Goal: Task Accomplishment & Management: Complete application form

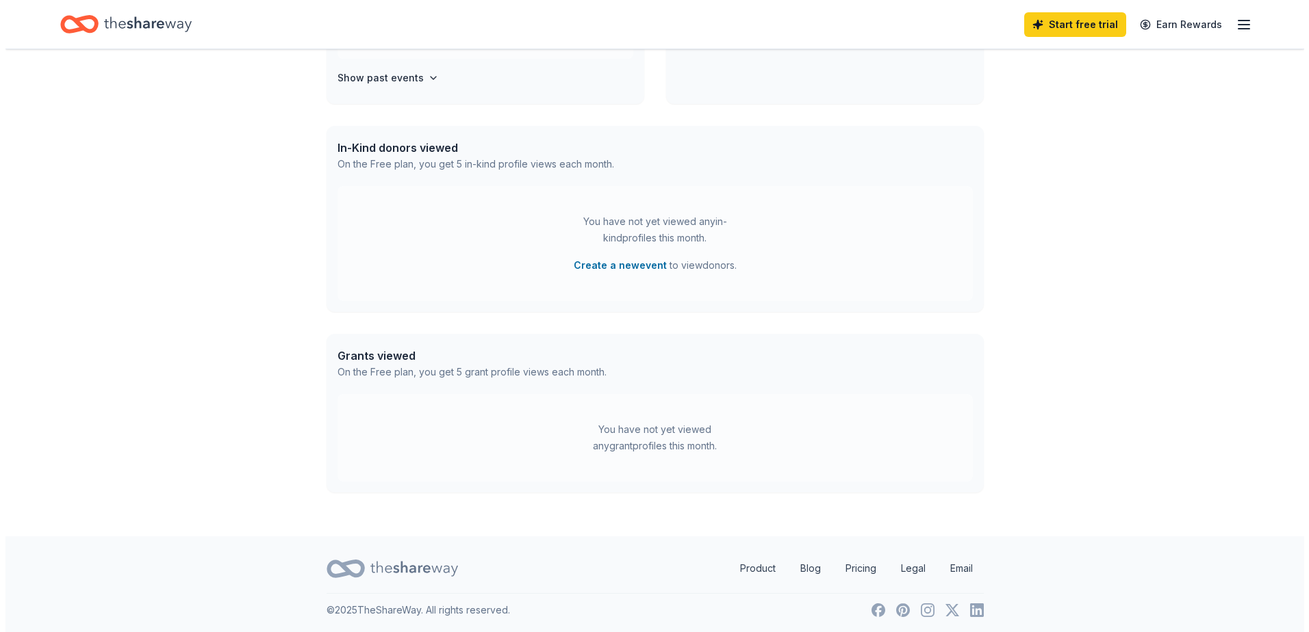
scroll to position [496, 0]
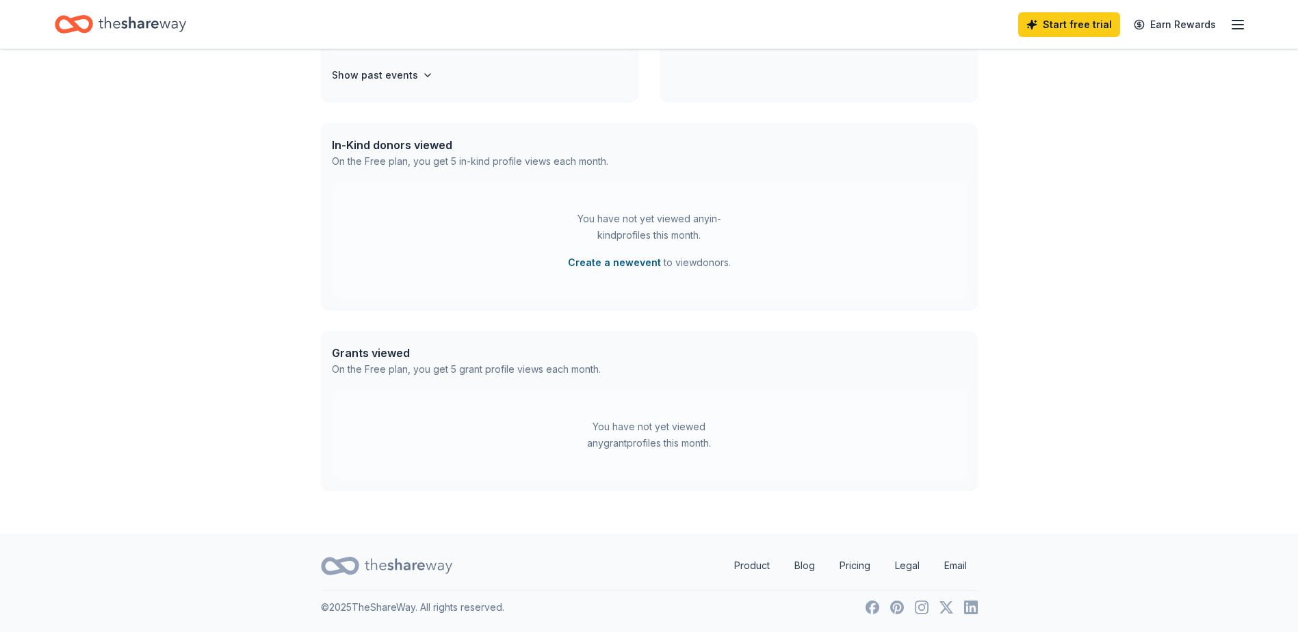
click at [619, 259] on button "Create a new event" at bounding box center [614, 263] width 93 height 16
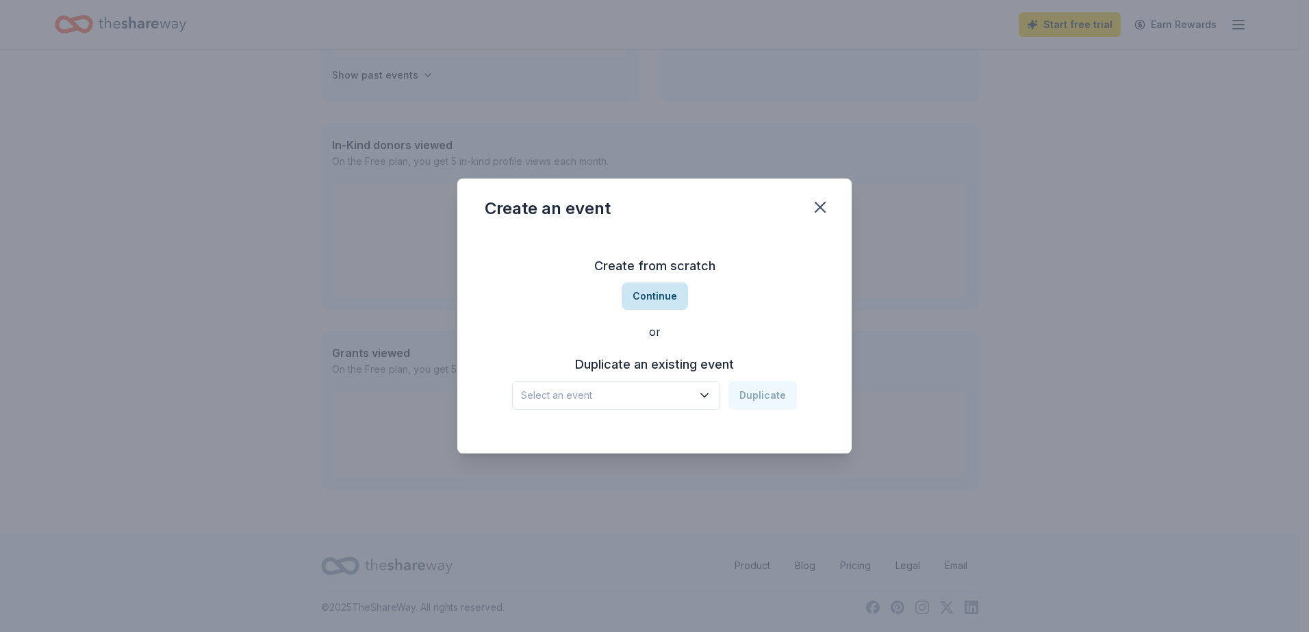
click at [650, 303] on button "Continue" at bounding box center [655, 296] width 66 height 27
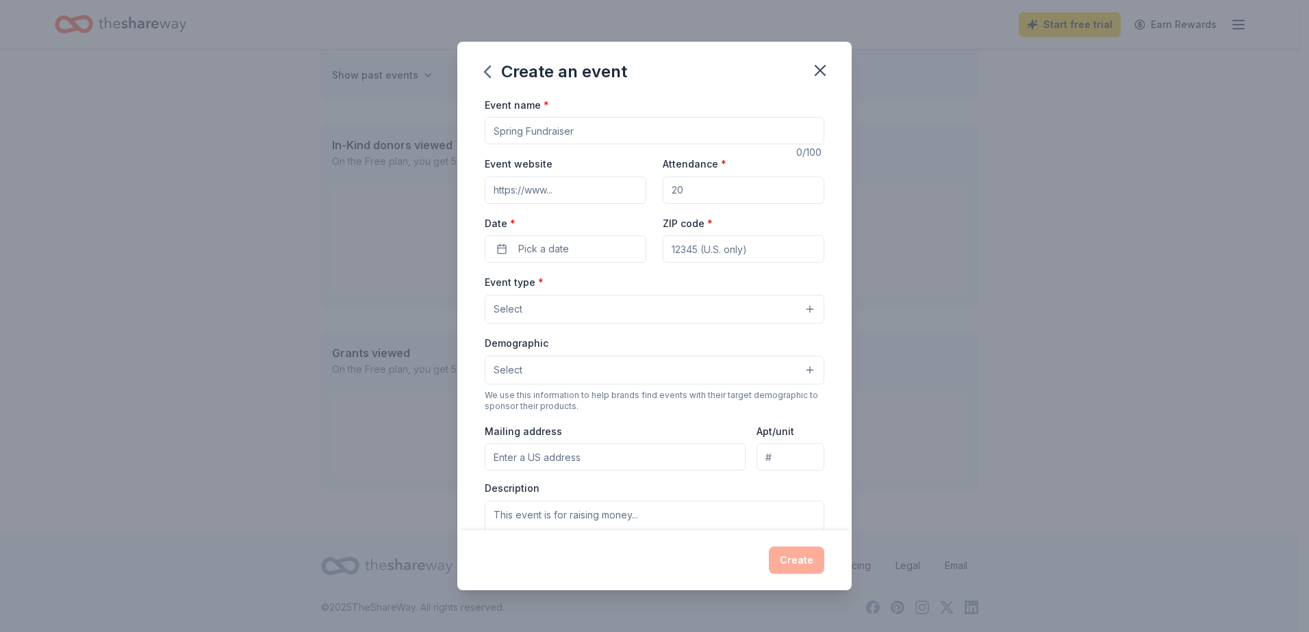
click at [539, 129] on input "Event name *" at bounding box center [654, 130] width 339 height 27
type input "Dog Wash & NAil Trim"
click at [694, 192] on input "Attendance *" at bounding box center [744, 190] width 162 height 27
type input "150"
click at [716, 242] on input "ZIP code *" at bounding box center [744, 248] width 162 height 27
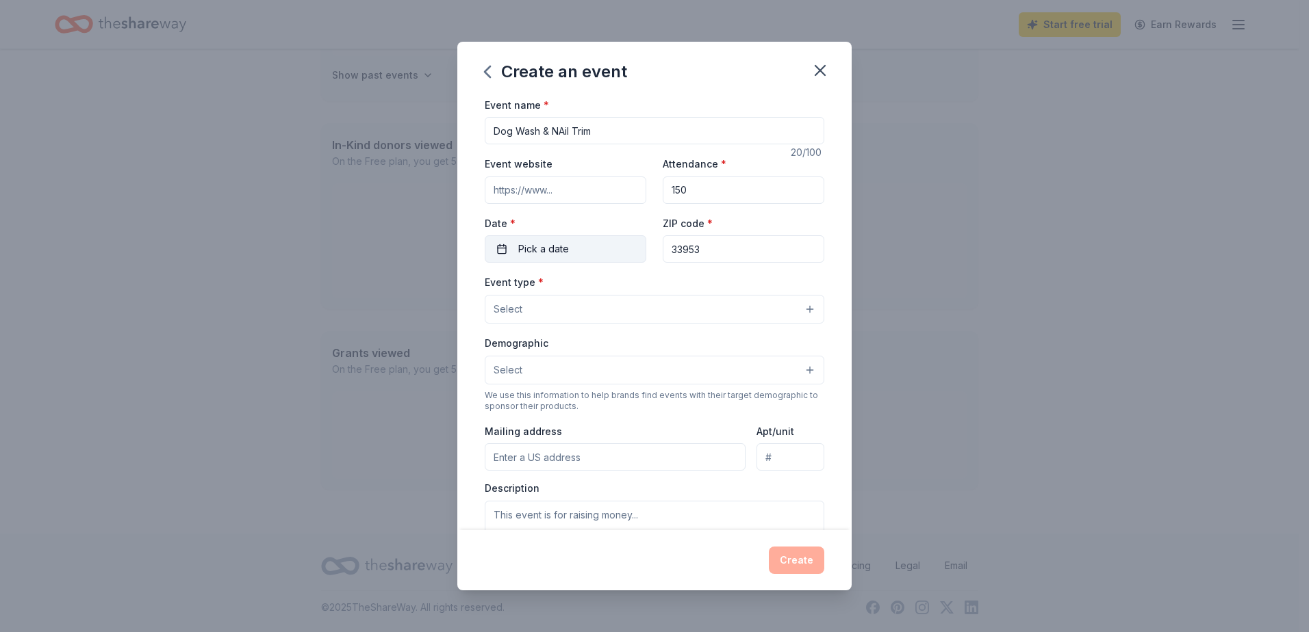
type input "33953"
click at [574, 250] on button "Pick a date" at bounding box center [566, 248] width 162 height 27
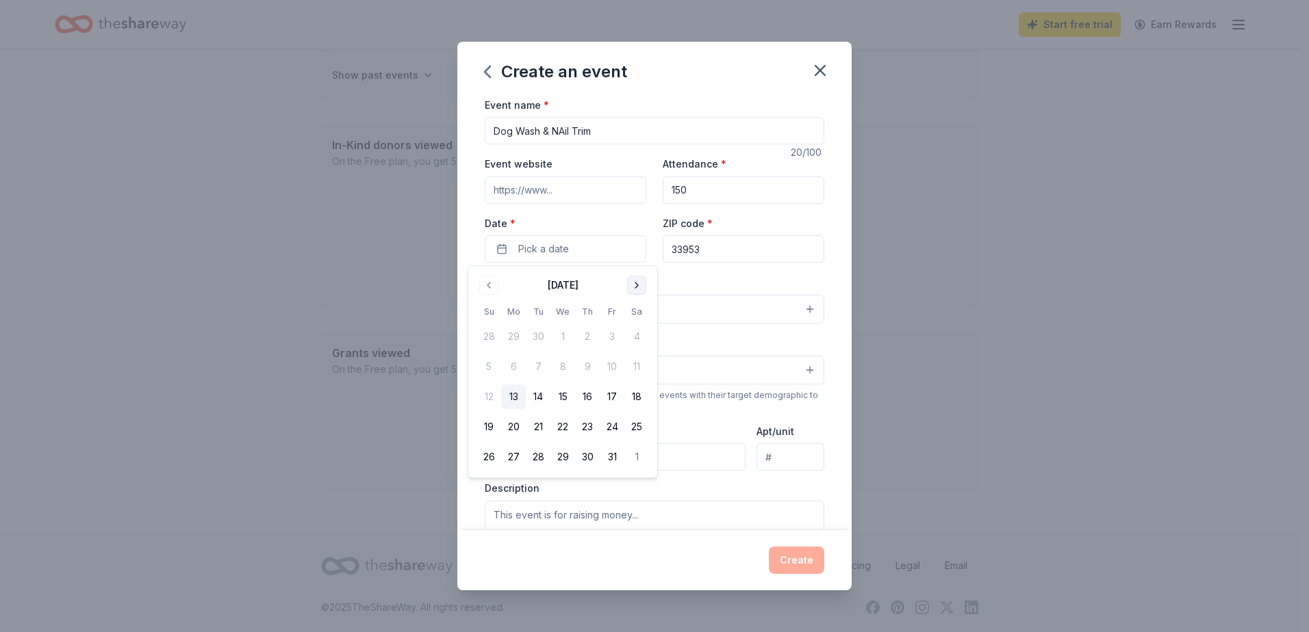
click at [635, 285] on button "Go to next month" at bounding box center [636, 285] width 19 height 19
click at [637, 398] on button "15" at bounding box center [636, 397] width 25 height 25
click at [715, 342] on div "Demographic Select" at bounding box center [654, 360] width 339 height 50
click at [799, 309] on button "Select" at bounding box center [654, 309] width 339 height 29
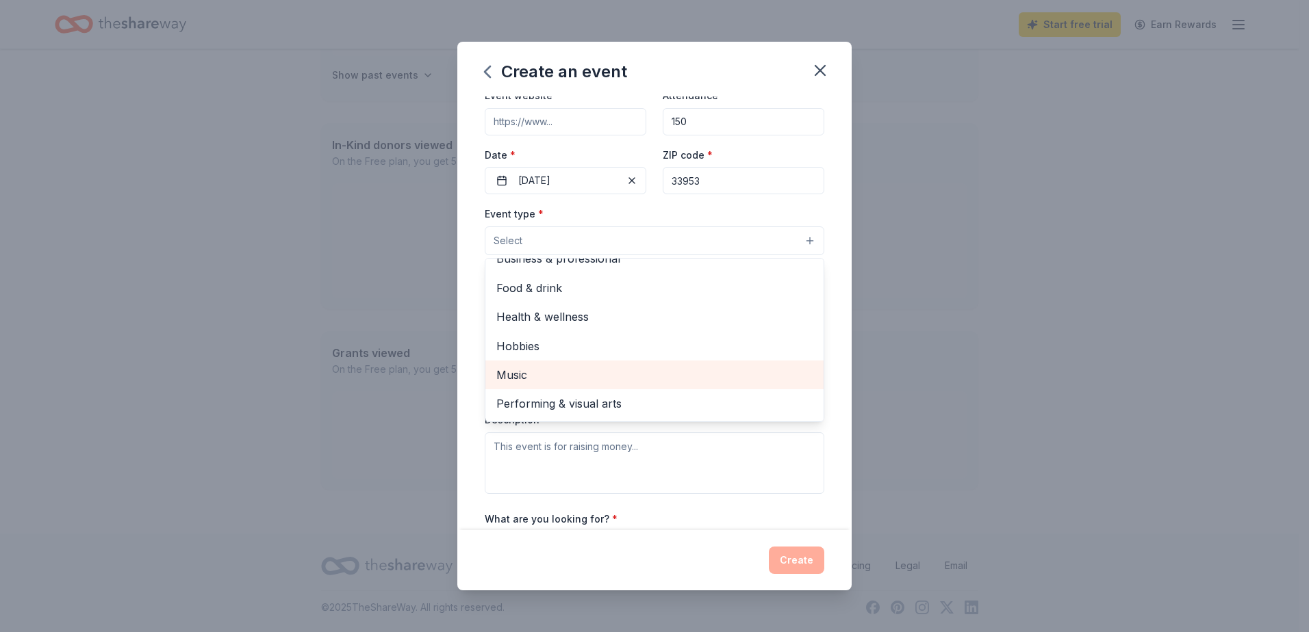
scroll to position [0, 0]
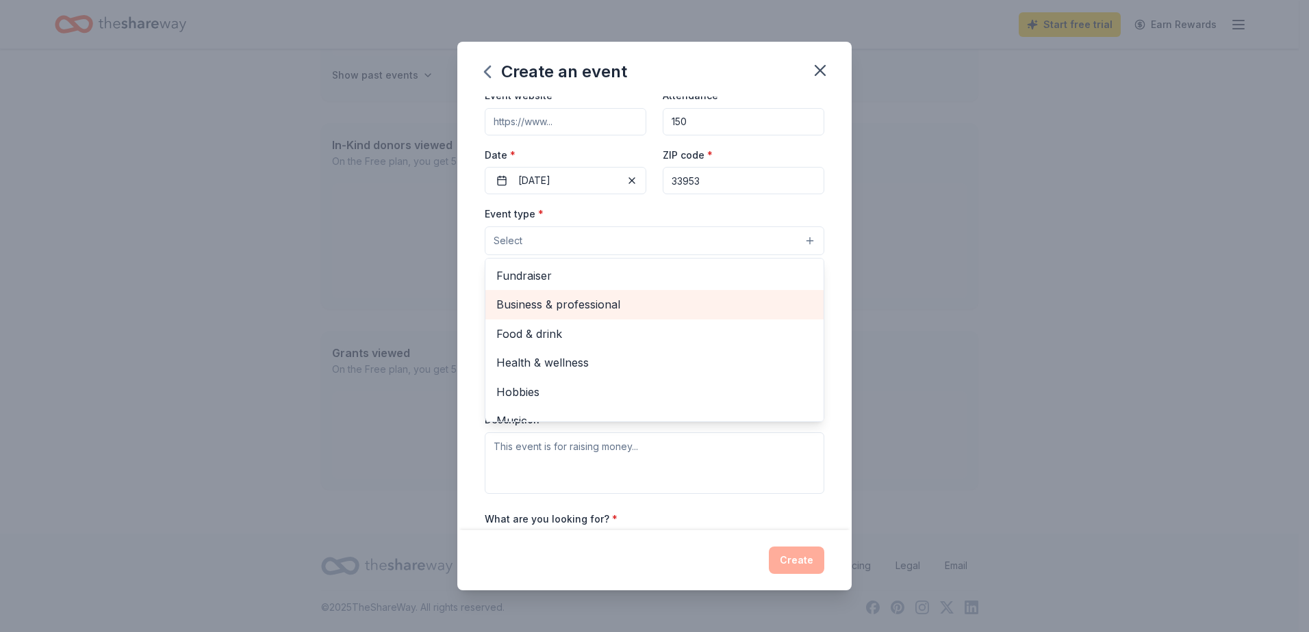
click at [537, 305] on span "Business & professional" at bounding box center [654, 305] width 316 height 18
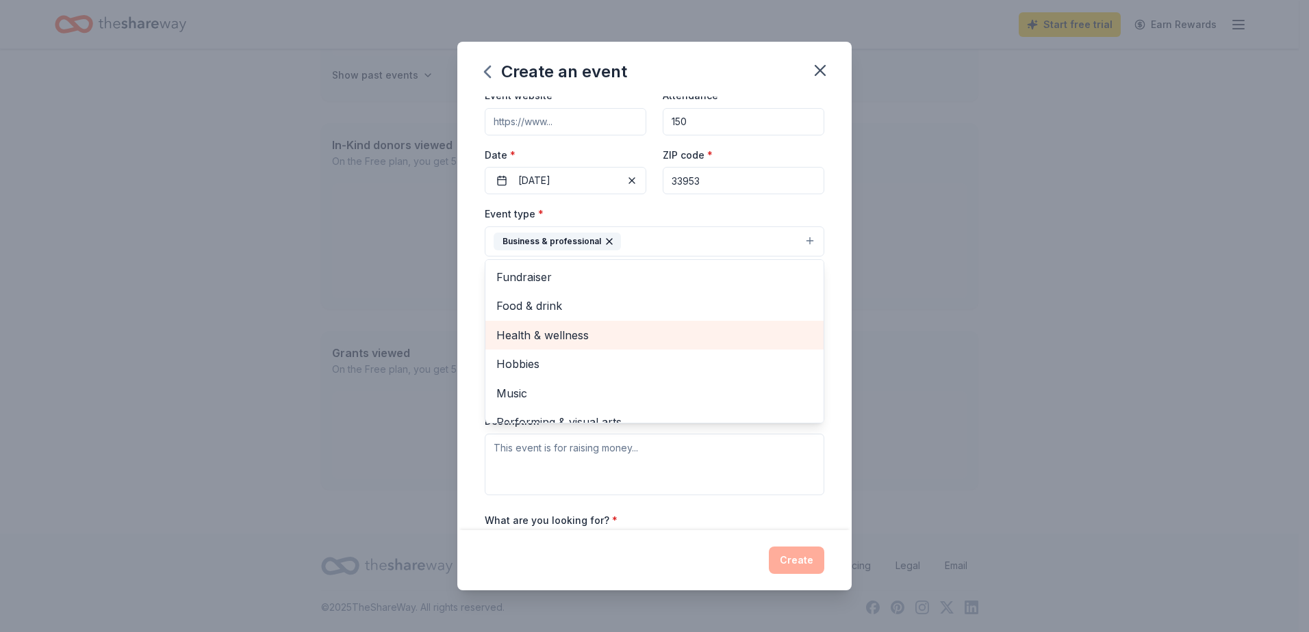
click at [527, 324] on div "Health & wellness" at bounding box center [654, 335] width 338 height 29
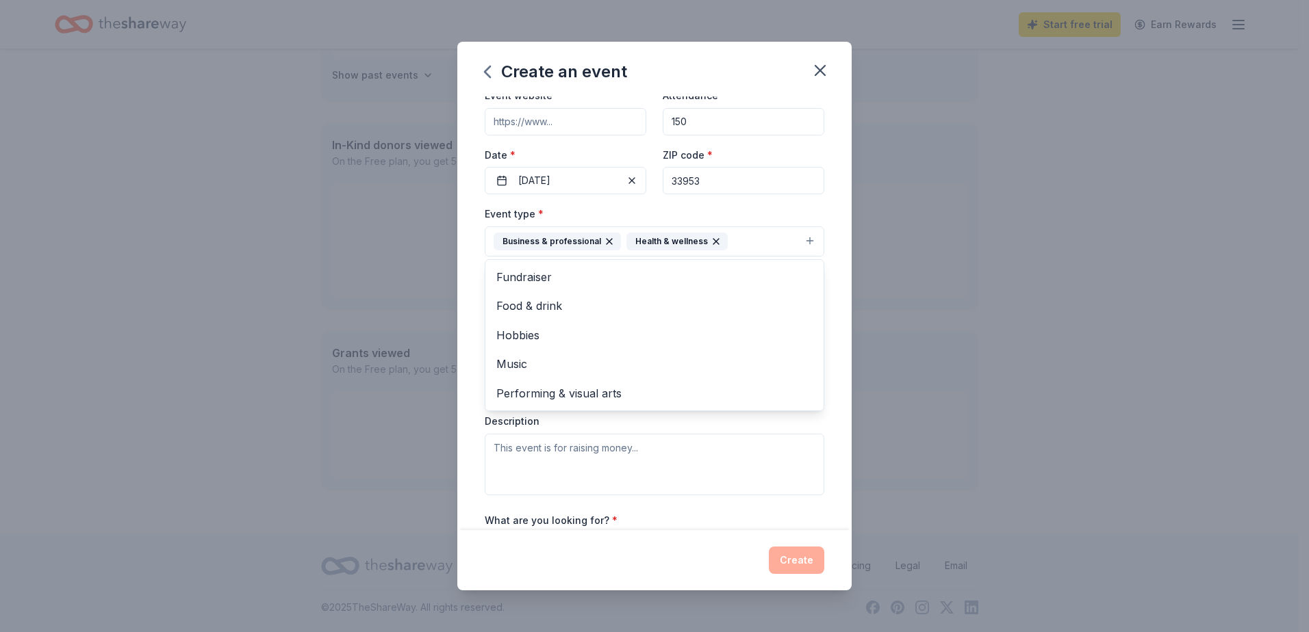
click at [697, 428] on div "Event type * Business & professional Health & wellness Fundraiser Food & drink …" at bounding box center [654, 350] width 339 height 290
click at [800, 301] on button "Select" at bounding box center [654, 303] width 339 height 29
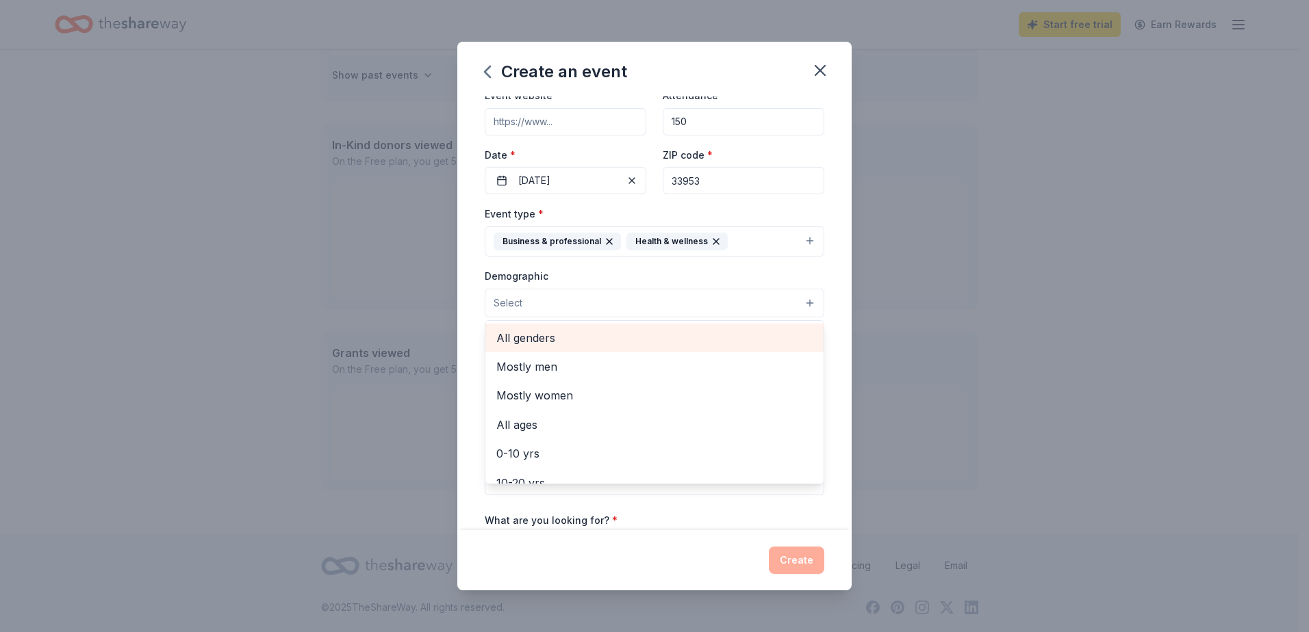
click at [561, 332] on span "All genders" at bounding box center [654, 338] width 316 height 18
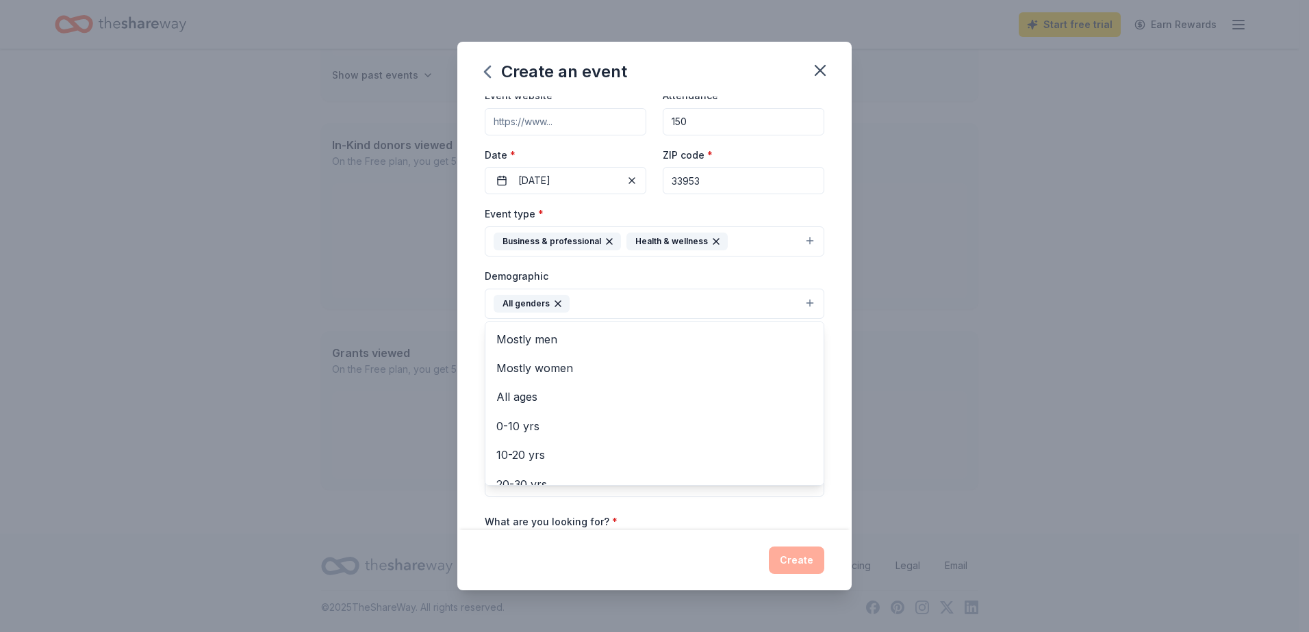
click at [830, 450] on div "Event name * Dog Wash & NAil Trim 20 /100 Event website Attendance * 150 Date *…" at bounding box center [654, 314] width 394 height 435
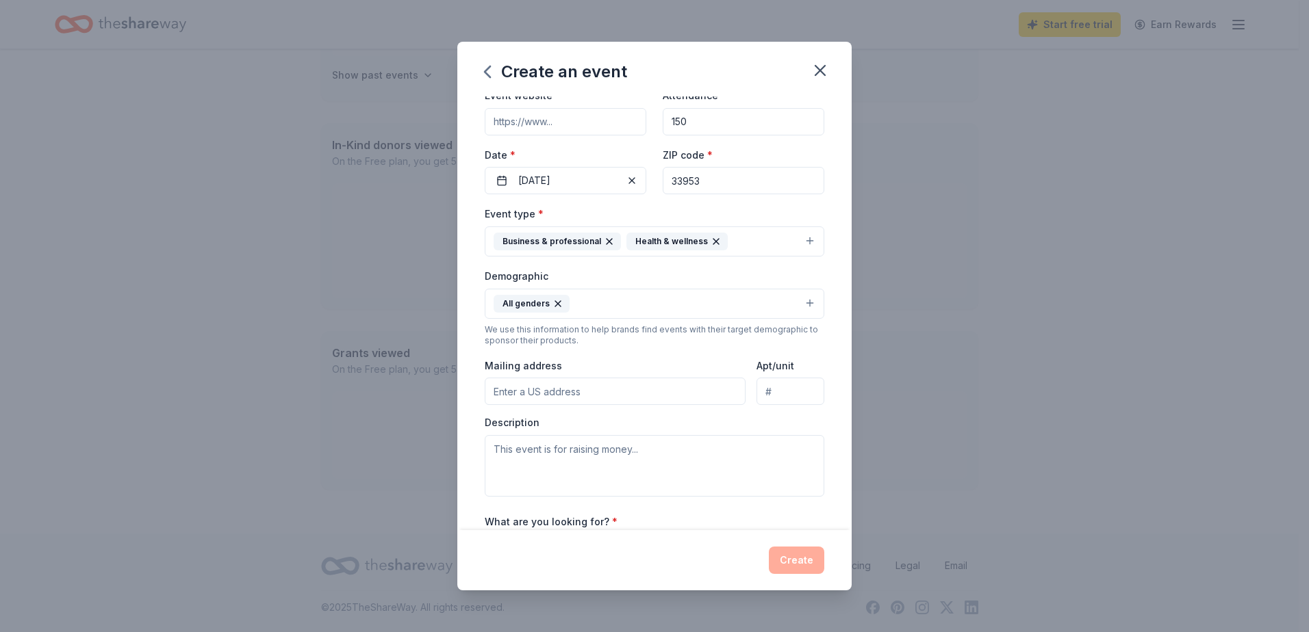
click at [630, 402] on input "Mailing address" at bounding box center [615, 391] width 261 height 27
type input "950 South Tamiami Trail"
type input "109"
click at [622, 448] on textarea at bounding box center [654, 466] width 339 height 62
type textarea "D"
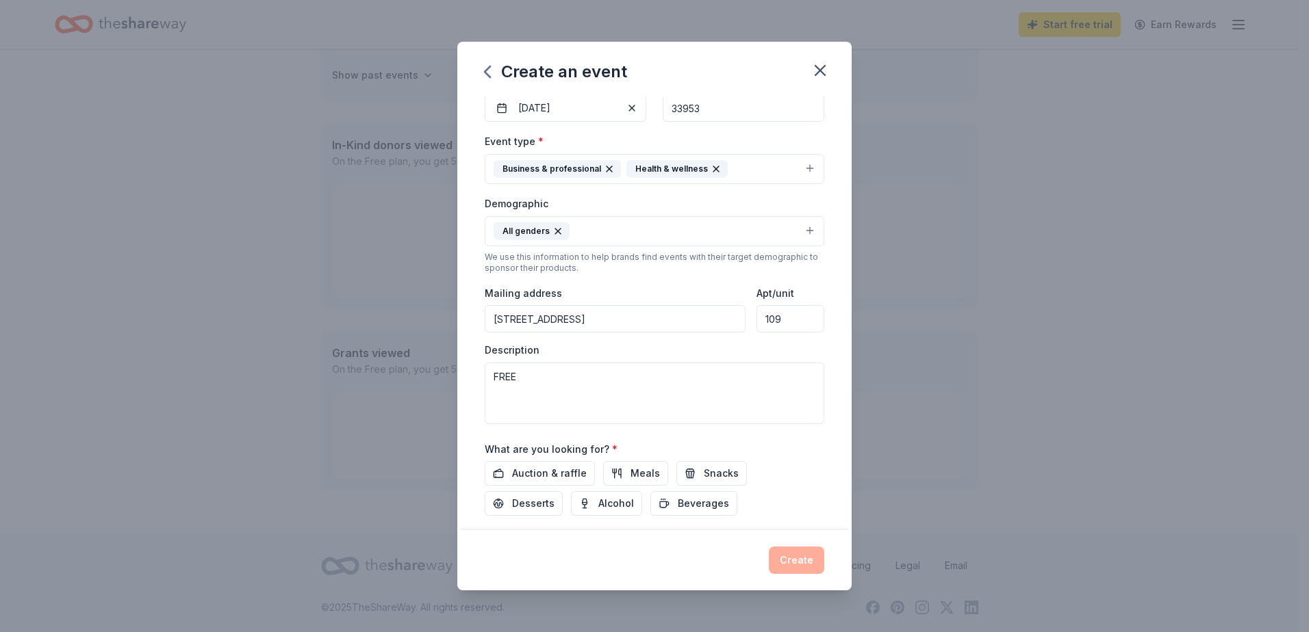
scroll to position [160, 0]
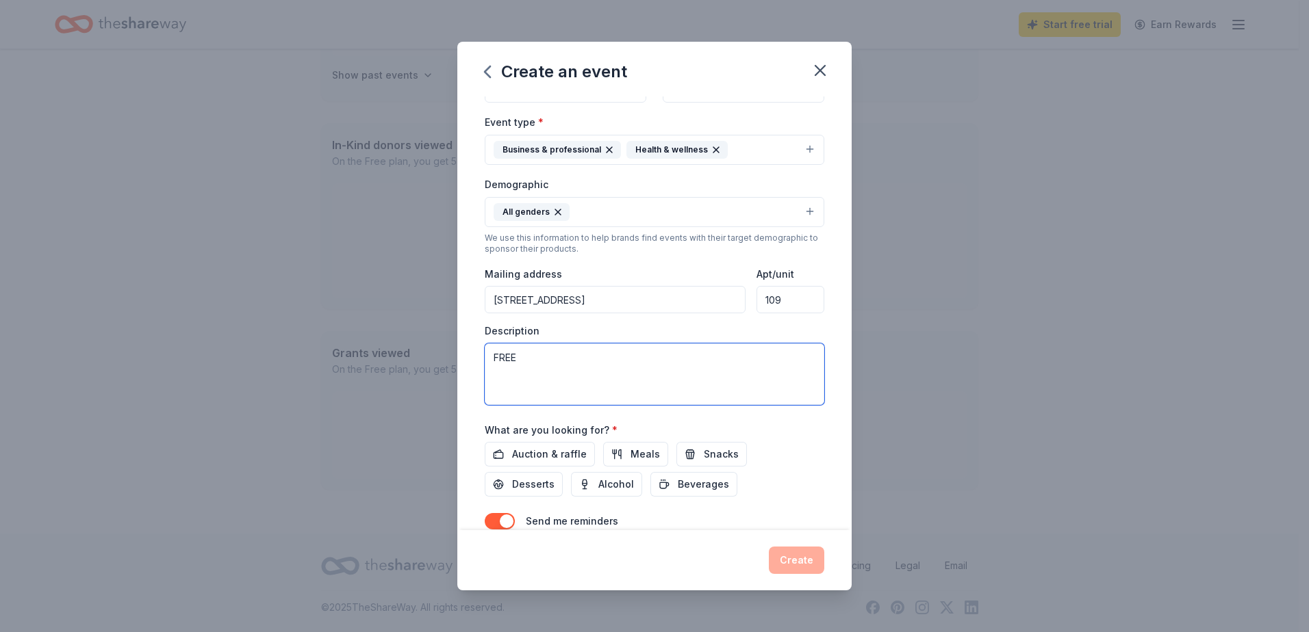
click at [551, 357] on textarea "FREE" at bounding box center [654, 375] width 339 height 62
type textarea "FREE Dog Wash & Nail Trim-giving back to the Community"
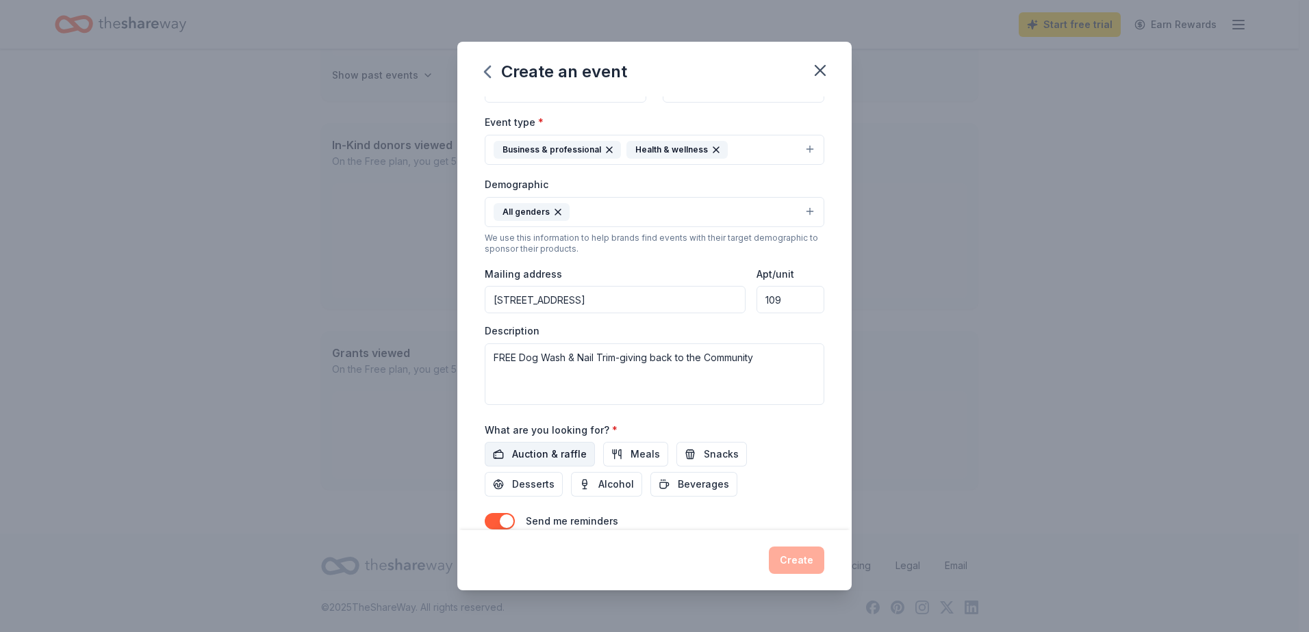
click at [569, 456] on span "Auction & raffle" at bounding box center [549, 454] width 75 height 16
click at [704, 450] on span "Snacks" at bounding box center [721, 454] width 35 height 16
click at [702, 487] on span "Beverages" at bounding box center [703, 484] width 51 height 16
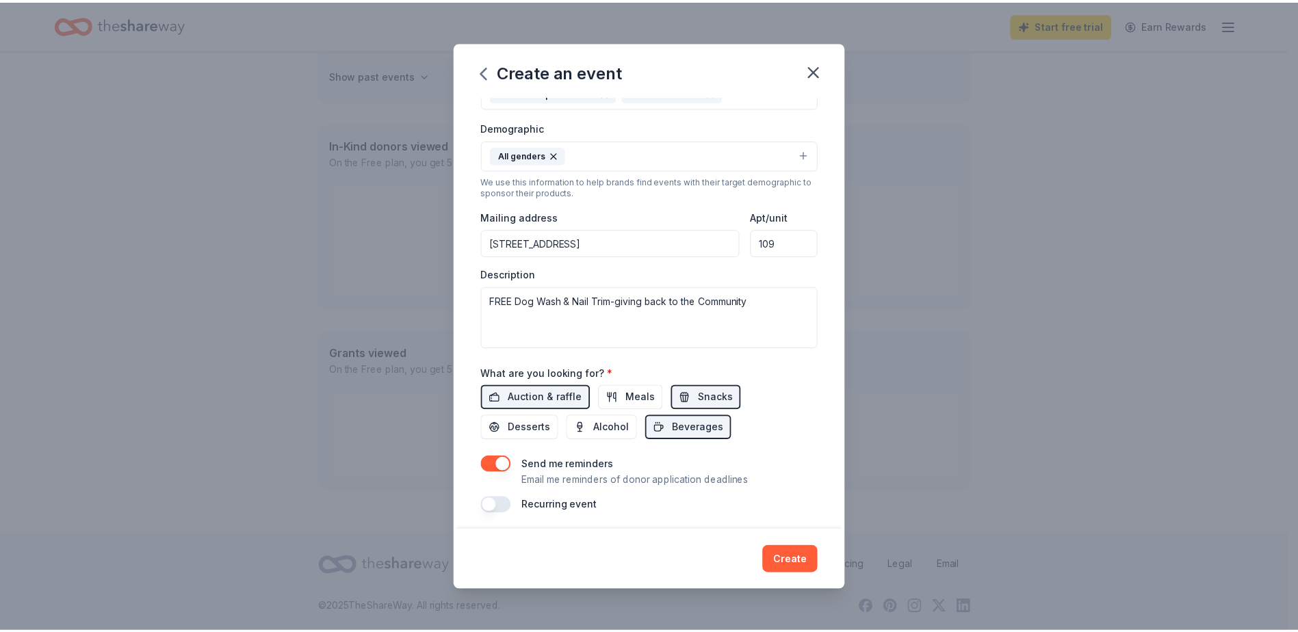
scroll to position [222, 0]
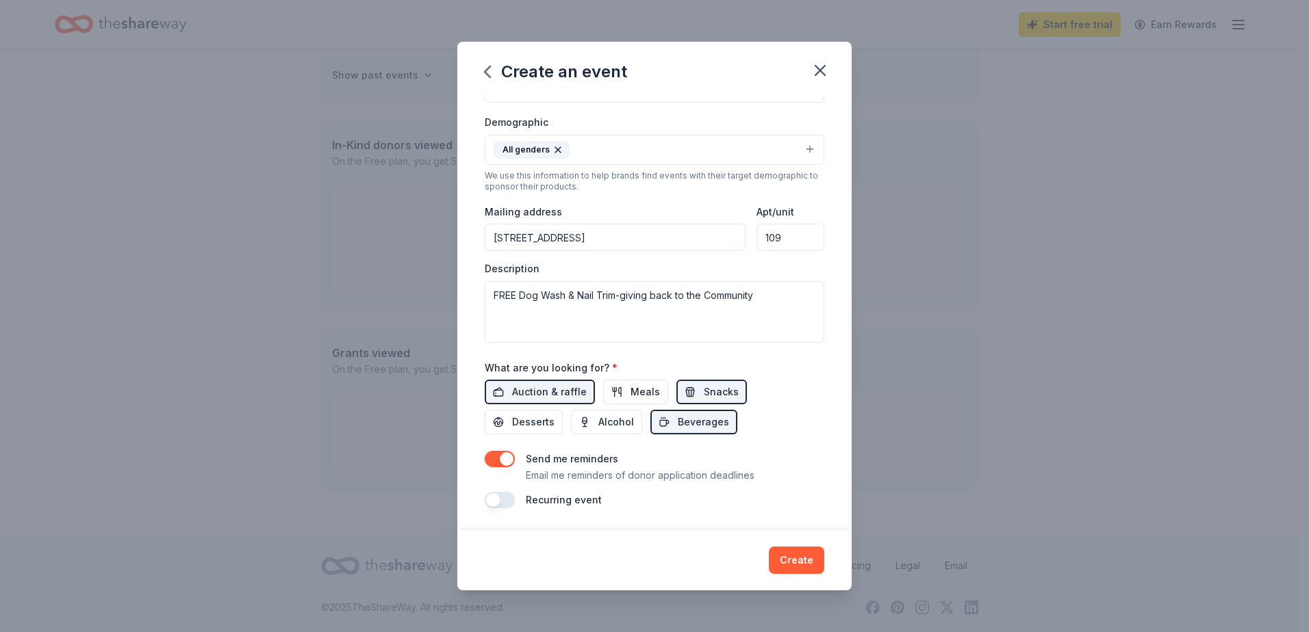
click at [496, 460] on button "button" at bounding box center [500, 459] width 30 height 16
click at [797, 562] on button "Create" at bounding box center [796, 560] width 55 height 27
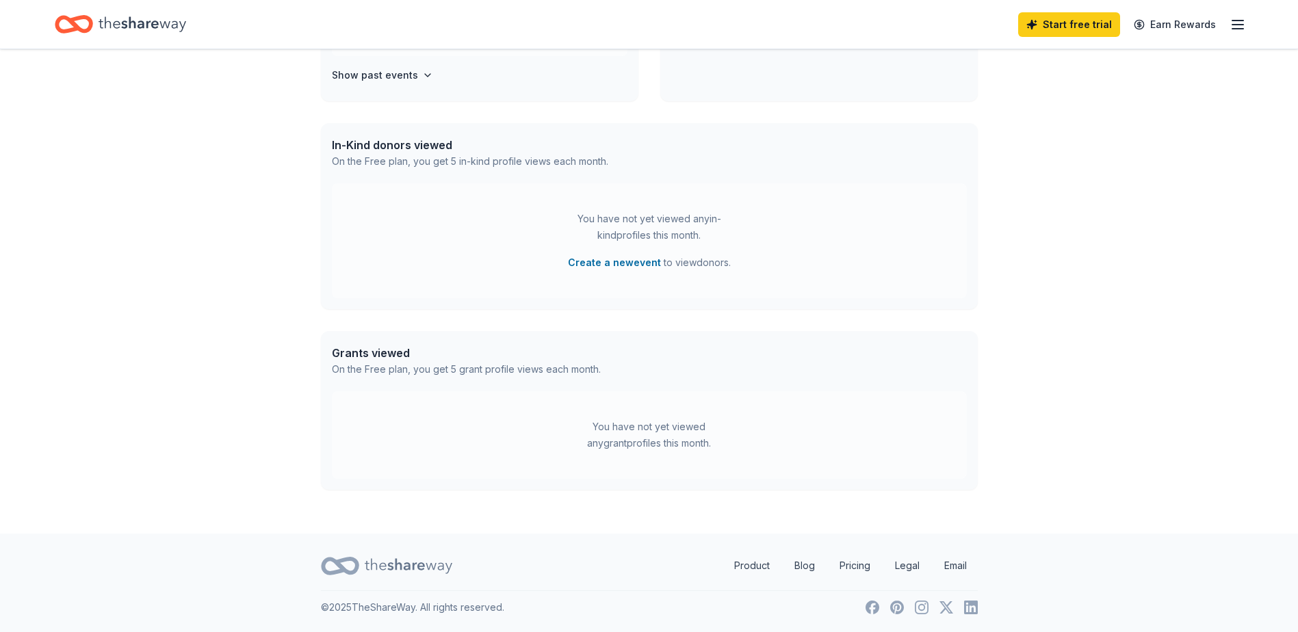
scroll to position [391, 0]
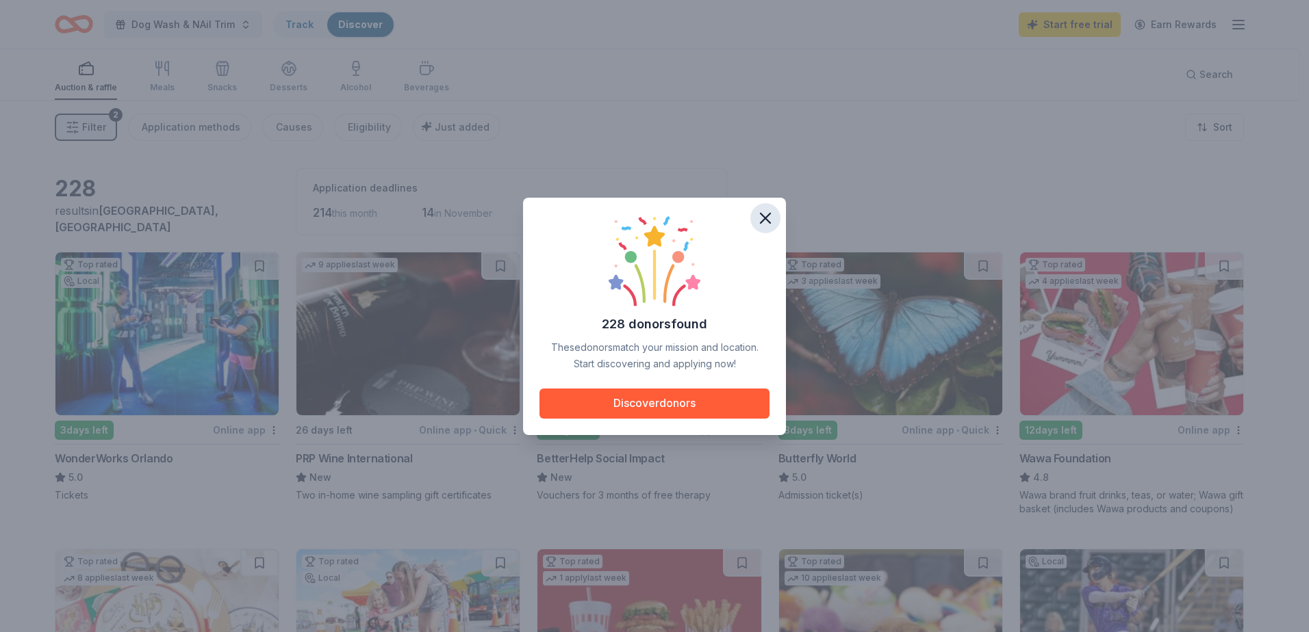
click at [761, 215] on icon "button" at bounding box center [765, 218] width 19 height 19
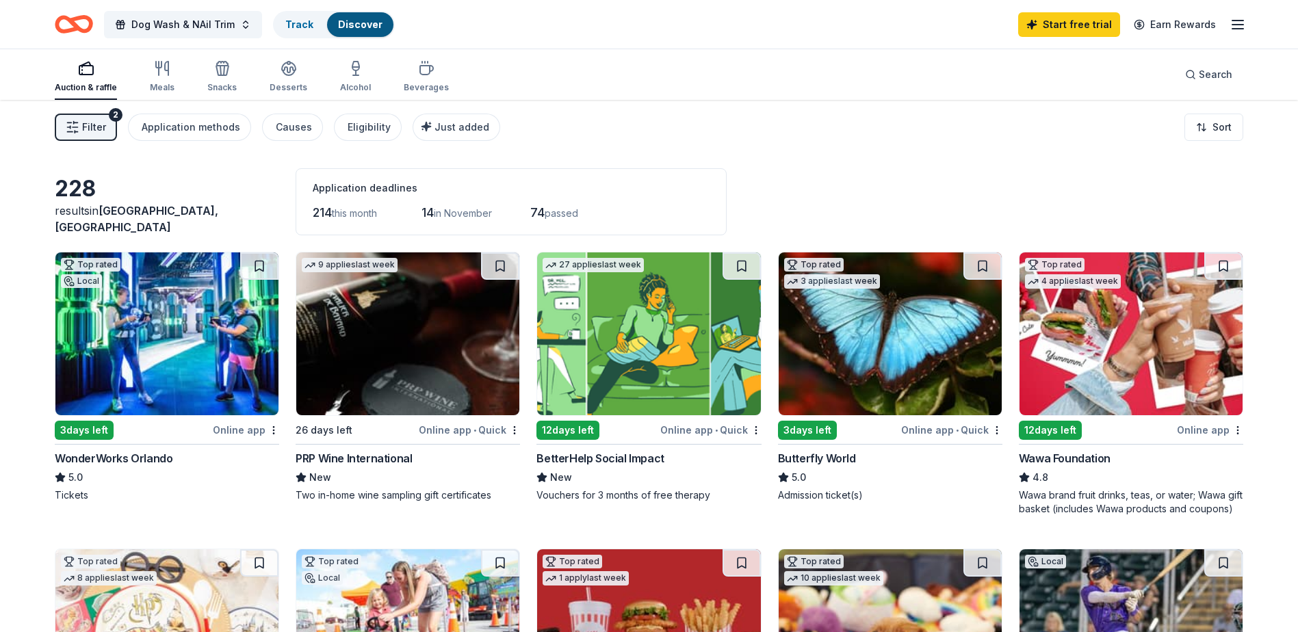
click at [1169, 372] on img at bounding box center [1131, 334] width 223 height 163
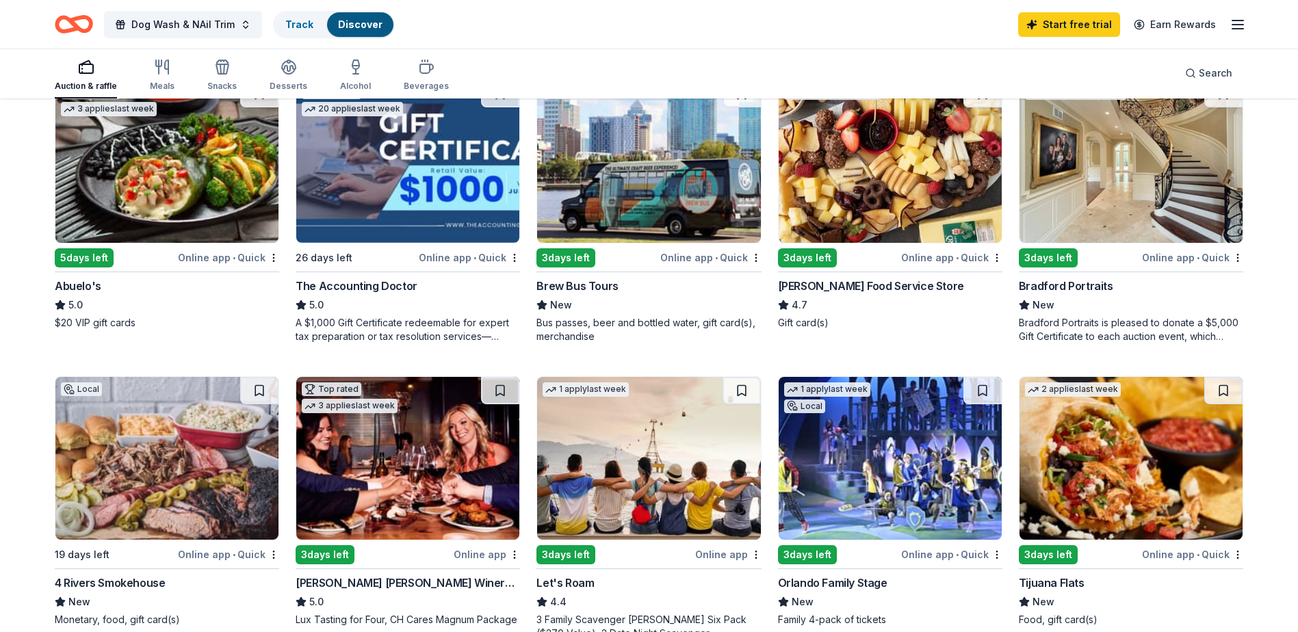
scroll to position [821, 0]
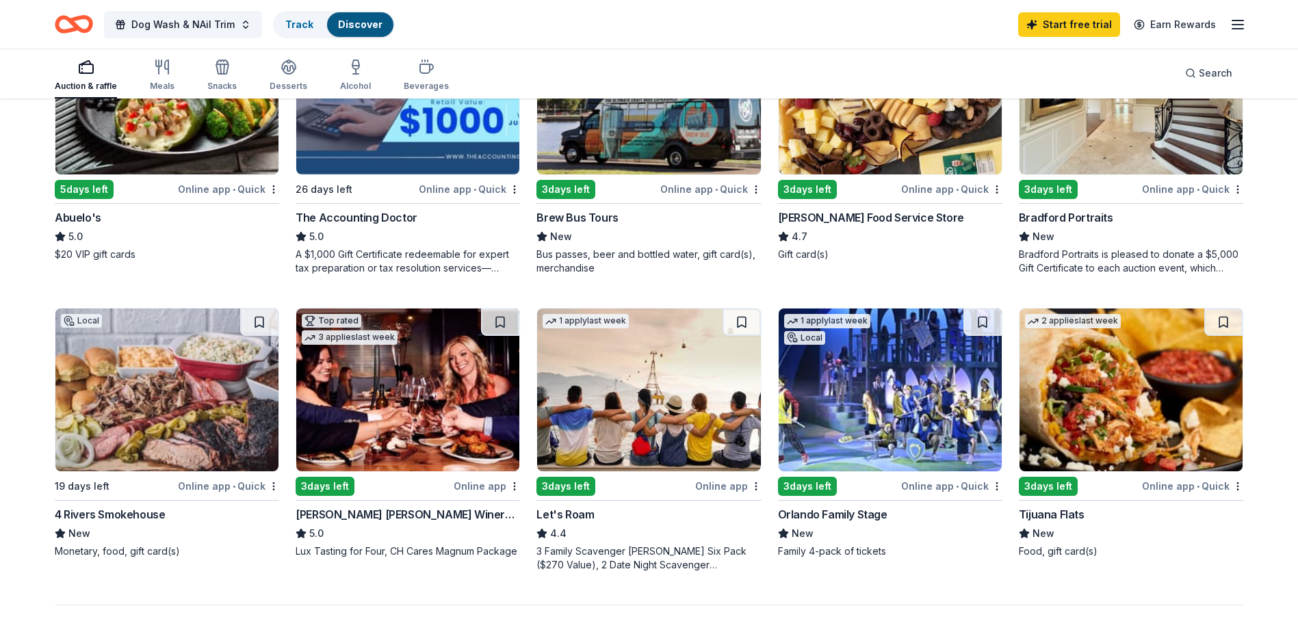
click at [1104, 402] on img at bounding box center [1131, 390] width 223 height 163
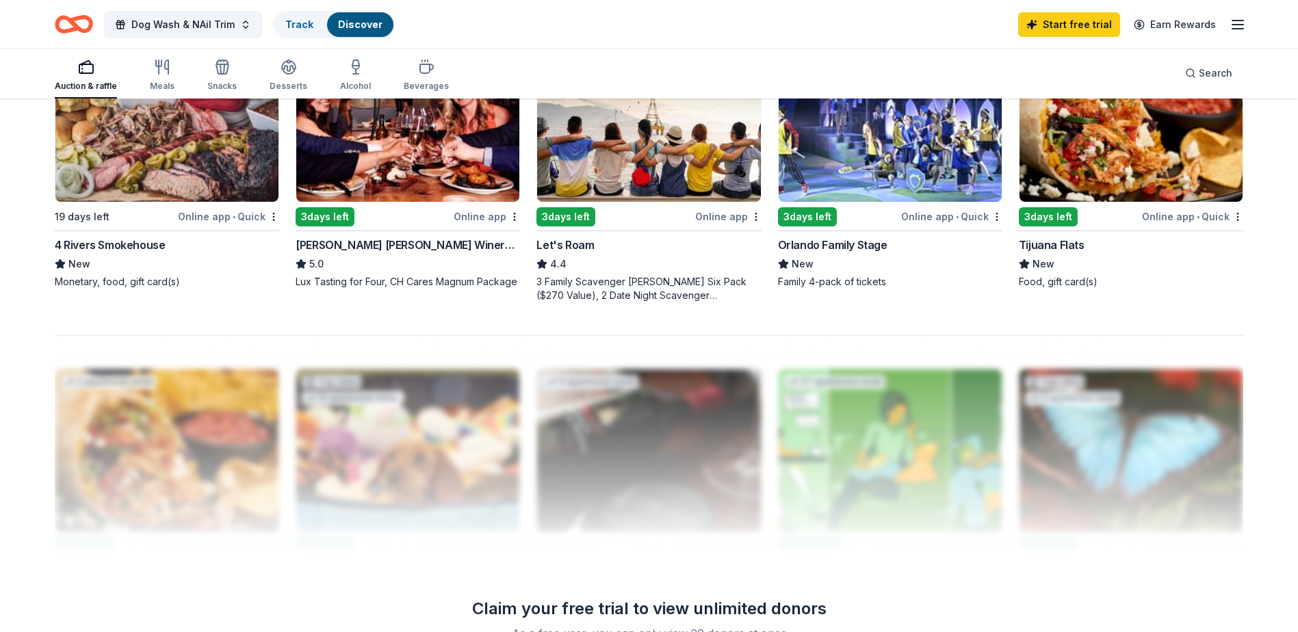
scroll to position [1095, 0]
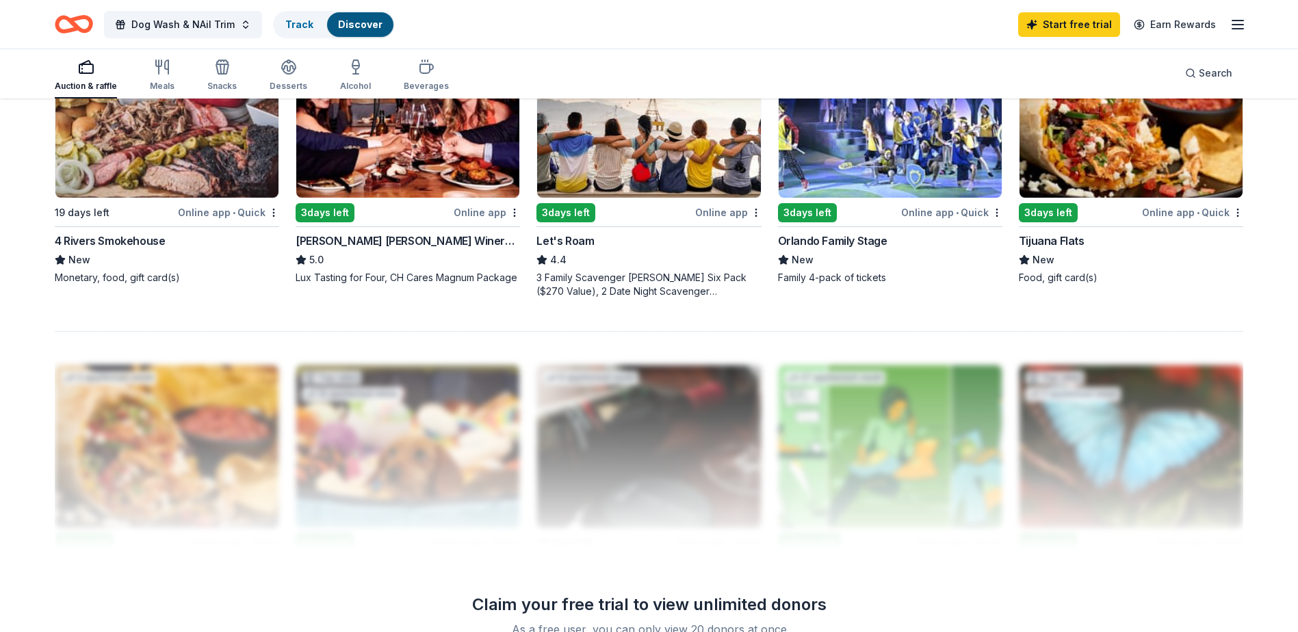
click at [385, 153] on img at bounding box center [407, 116] width 223 height 163
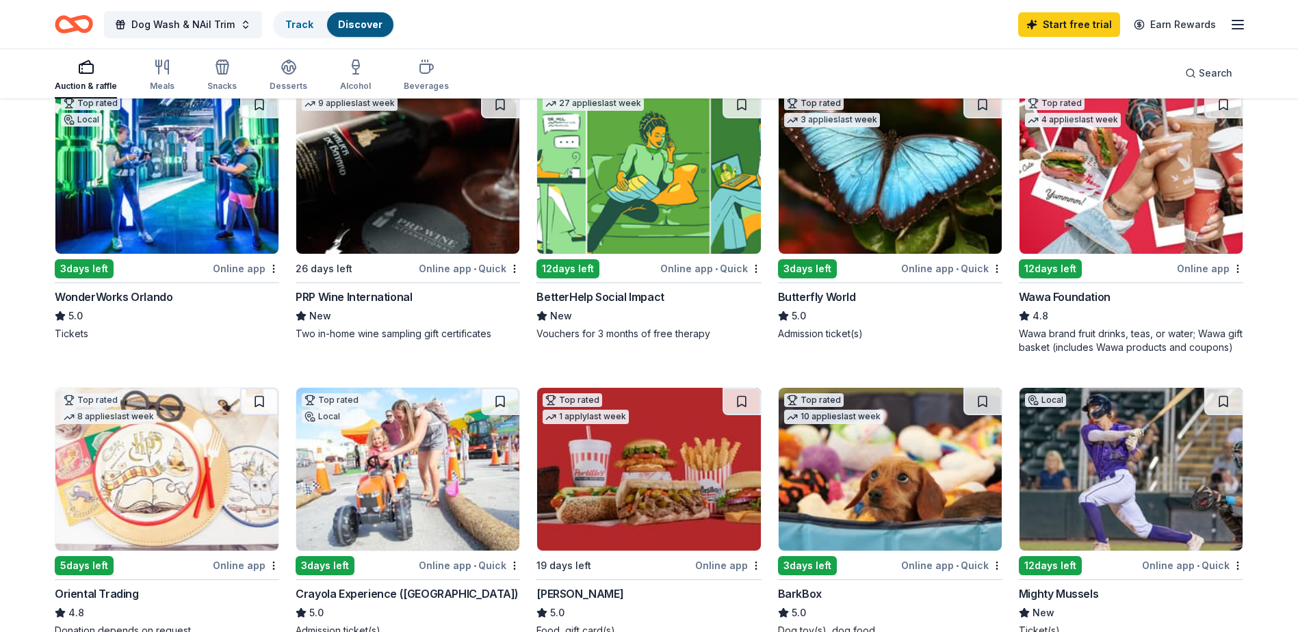
scroll to position [137, 0]
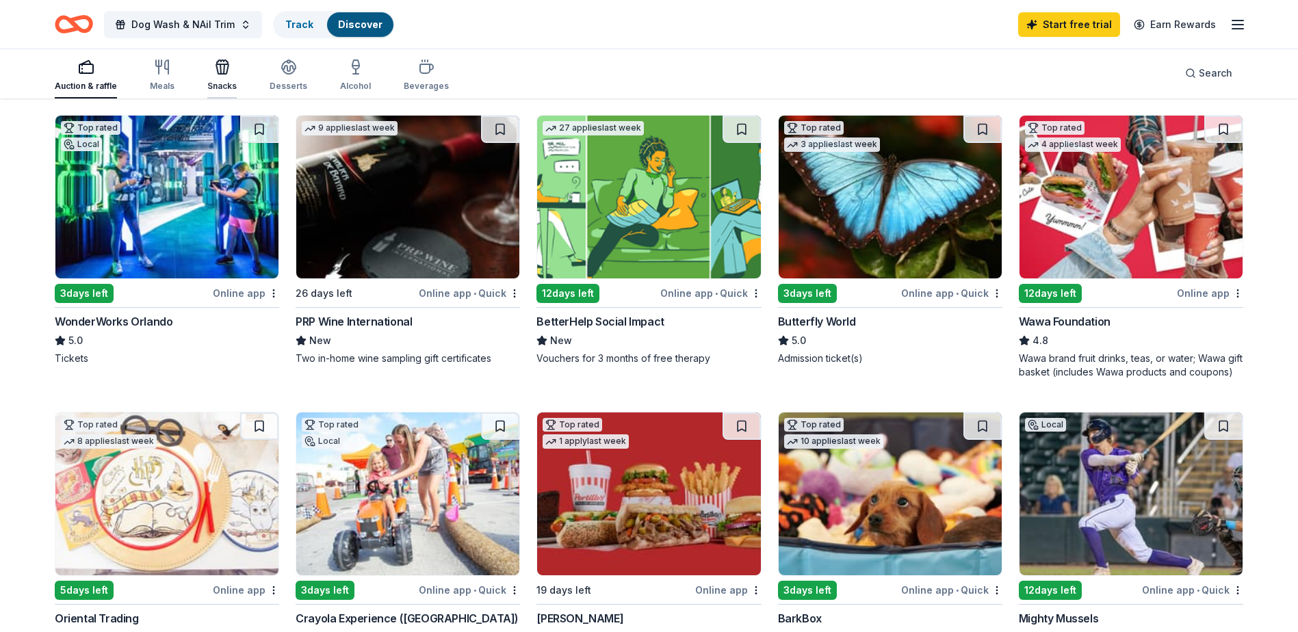
click at [220, 73] on icon "button" at bounding box center [222, 67] width 16 height 16
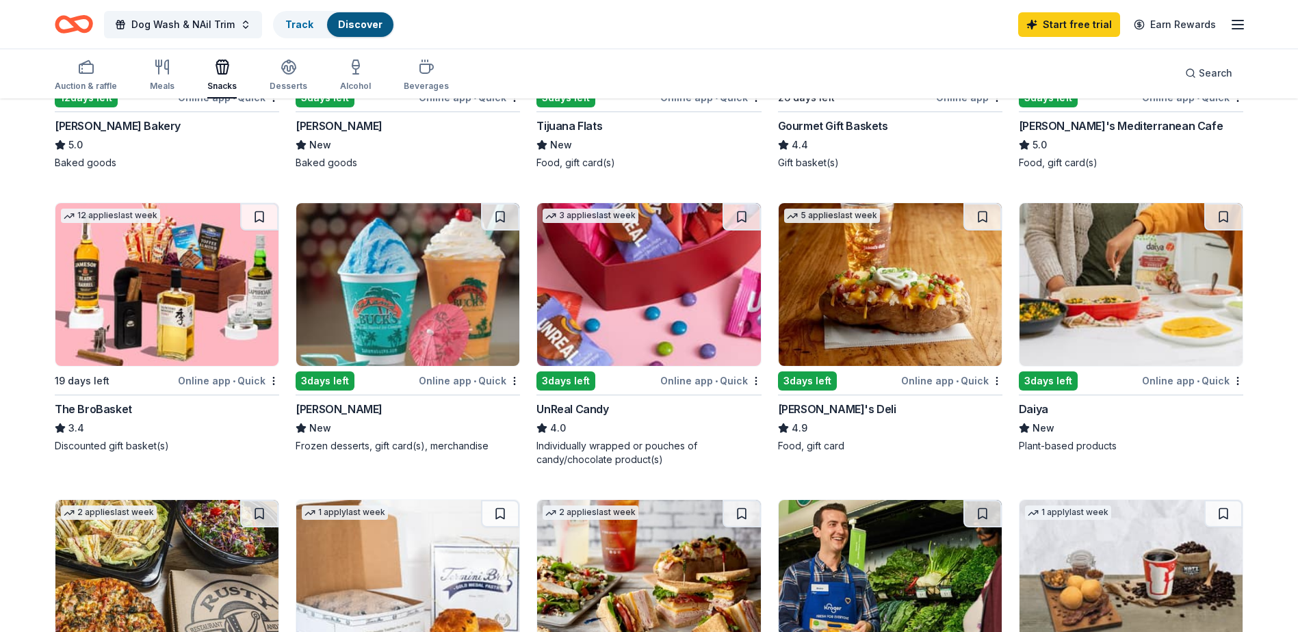
scroll to position [274, 0]
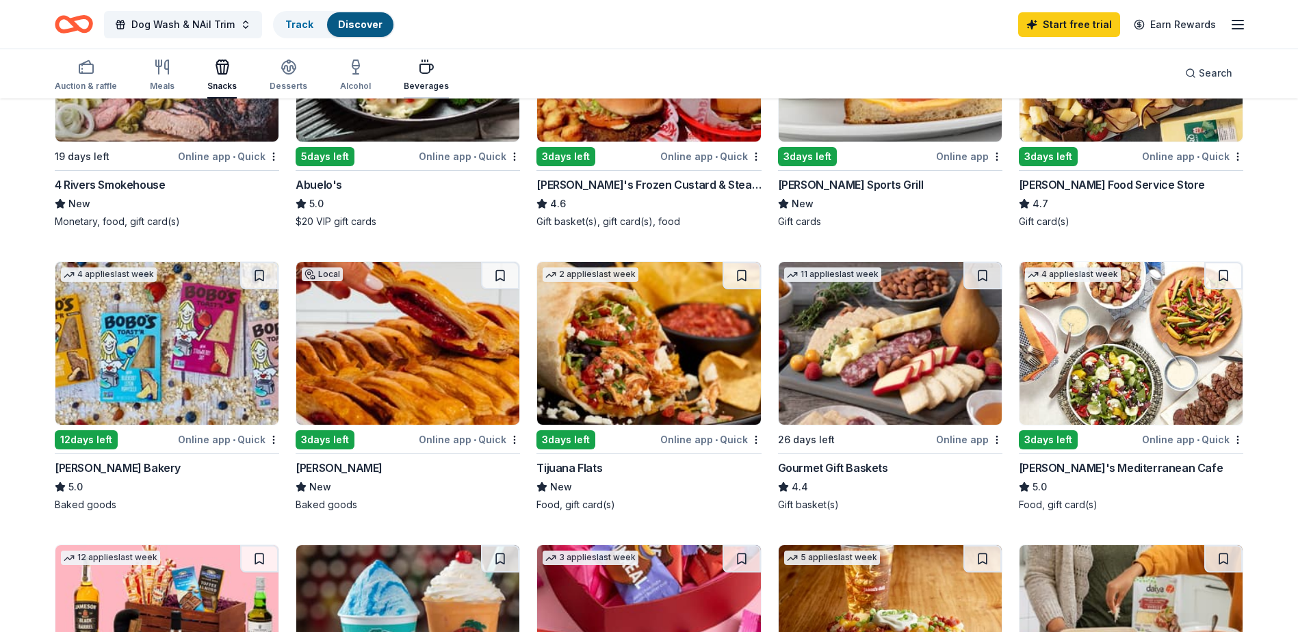
click at [420, 67] on icon "button" at bounding box center [426, 68] width 13 height 9
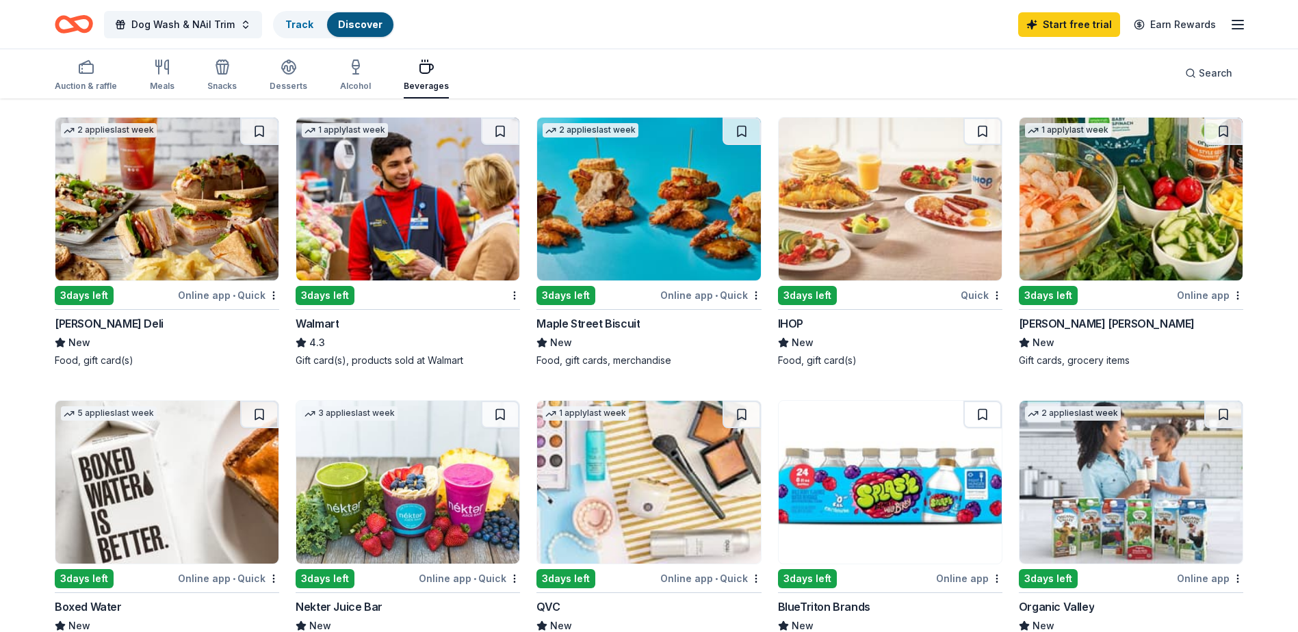
scroll to position [753, 0]
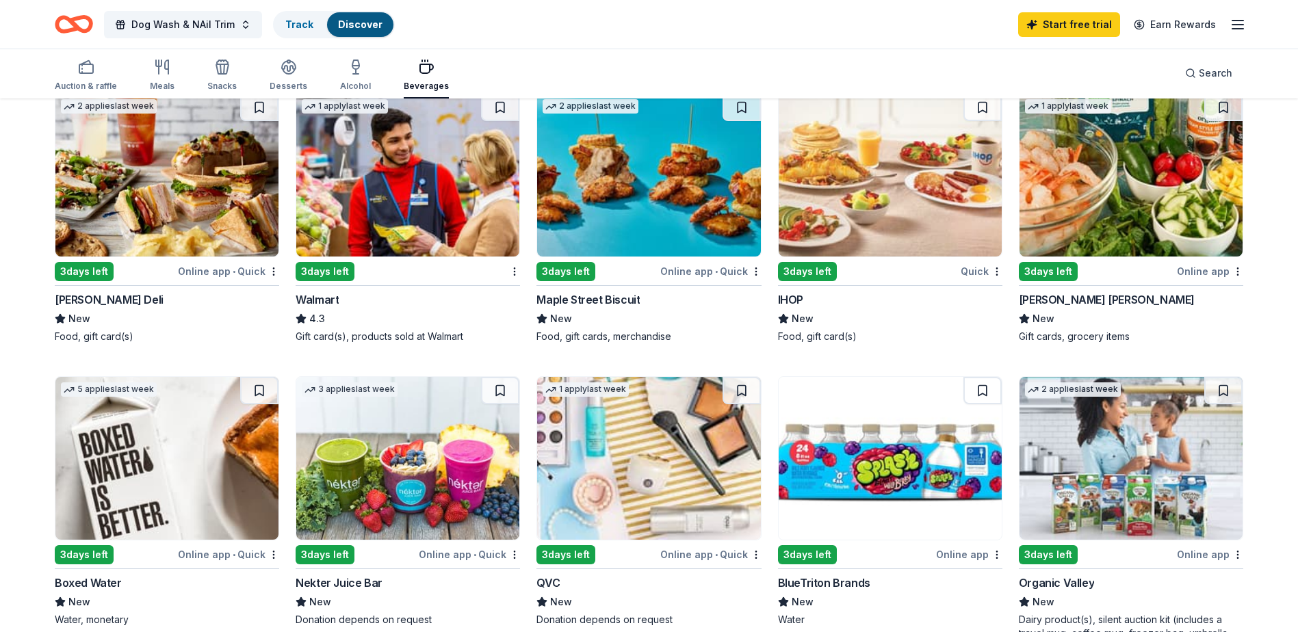
click at [938, 177] on img at bounding box center [890, 175] width 223 height 163
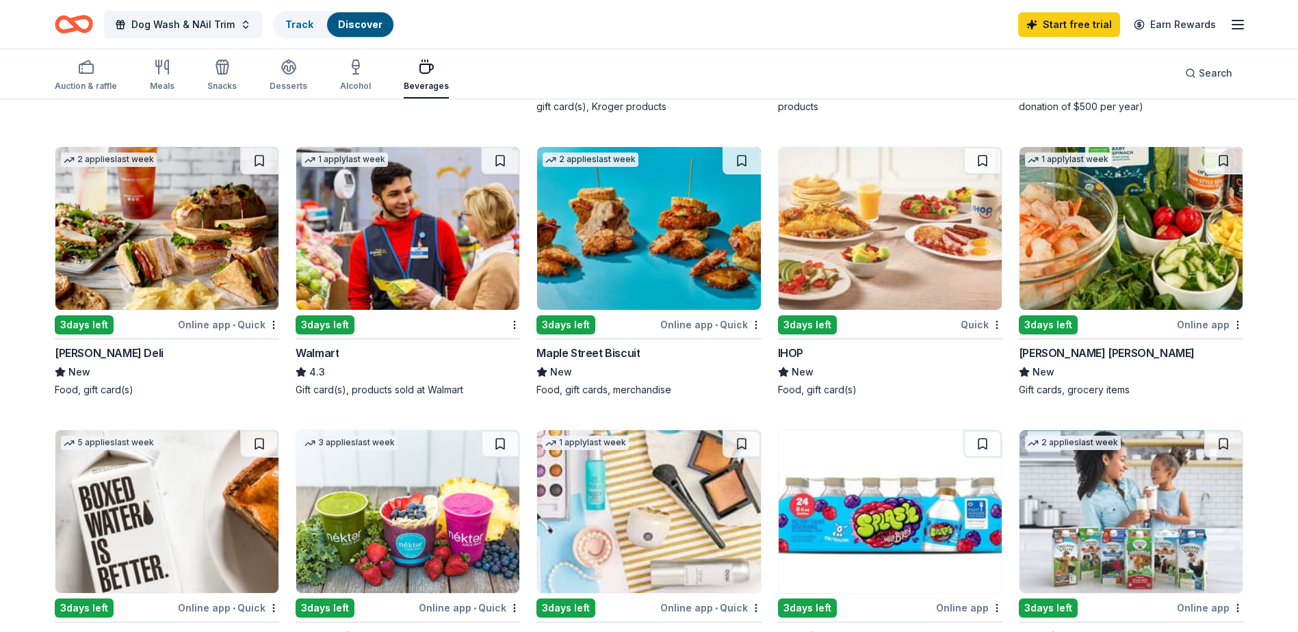
scroll to position [684, 0]
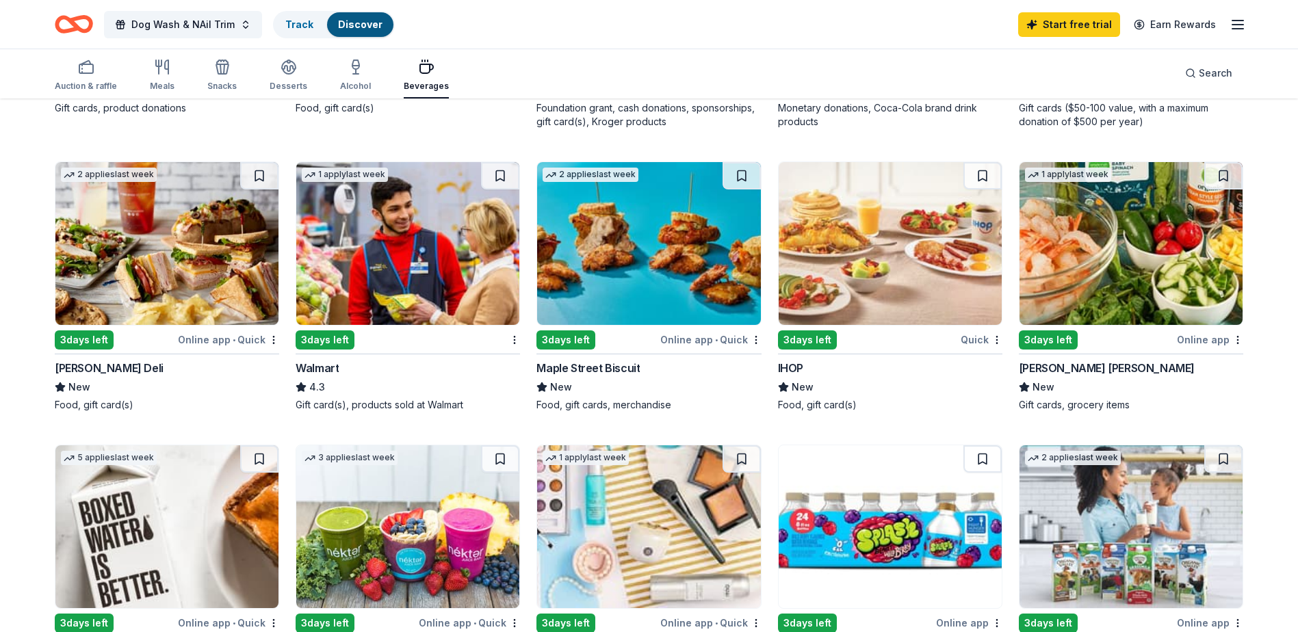
click at [167, 292] on img at bounding box center [166, 243] width 223 height 163
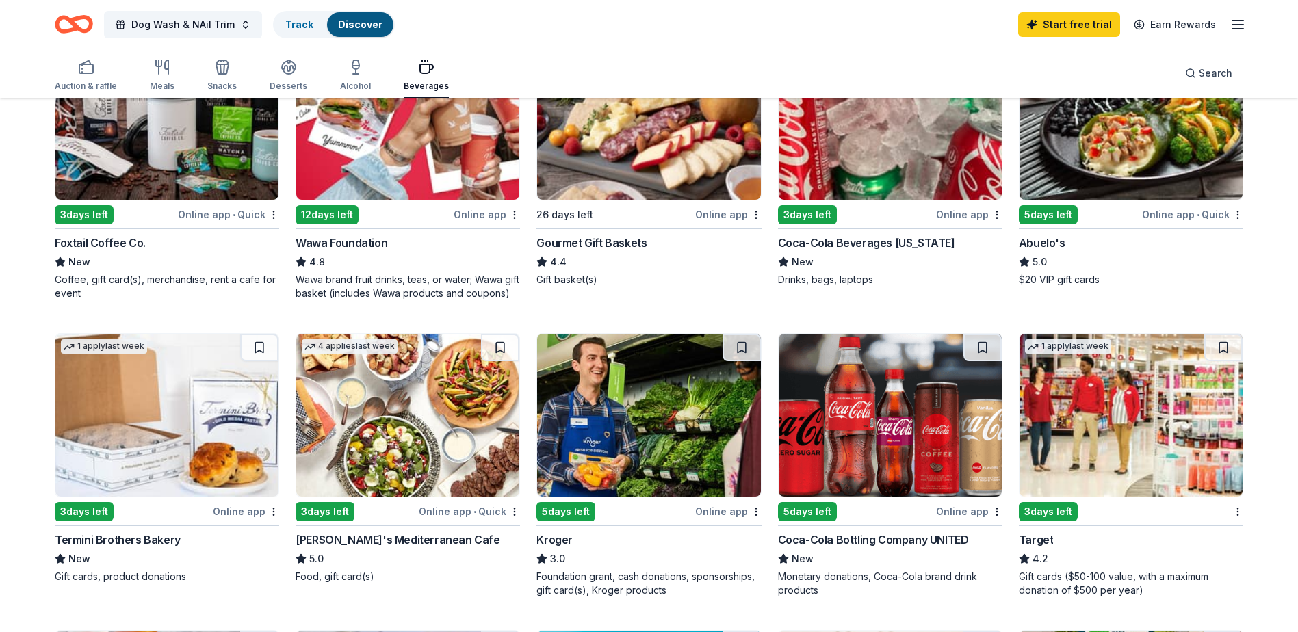
scroll to position [205, 0]
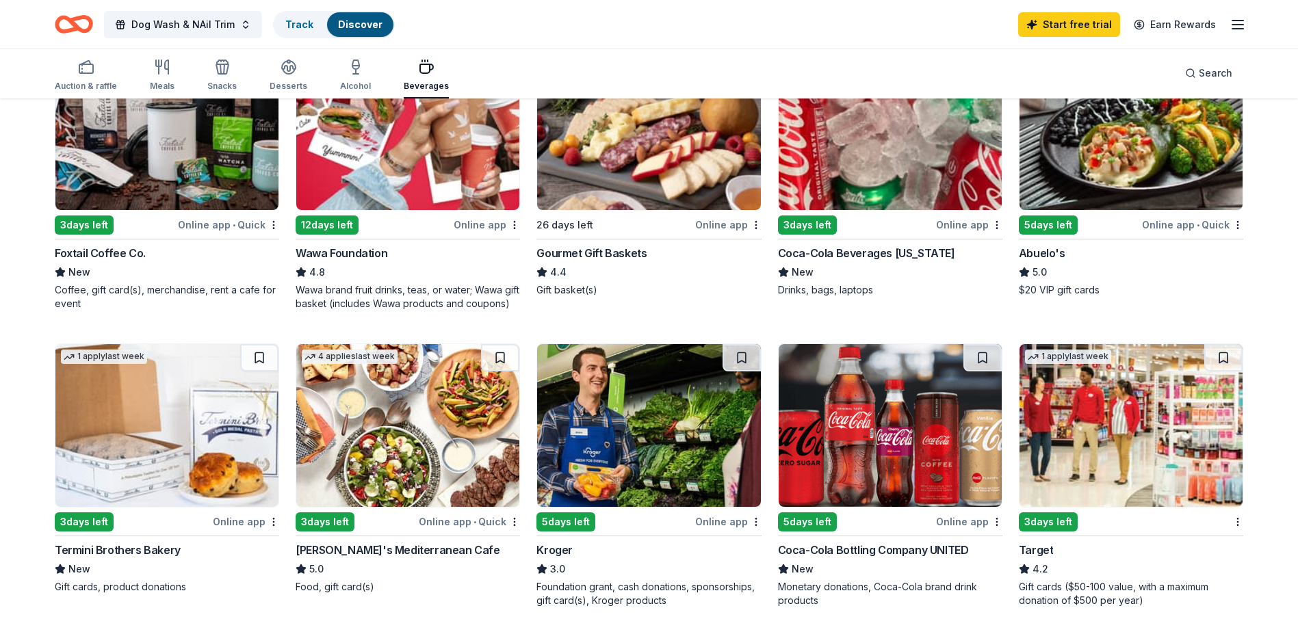
click at [882, 176] on img at bounding box center [890, 128] width 223 height 163
click at [883, 178] on img at bounding box center [890, 128] width 223 height 163
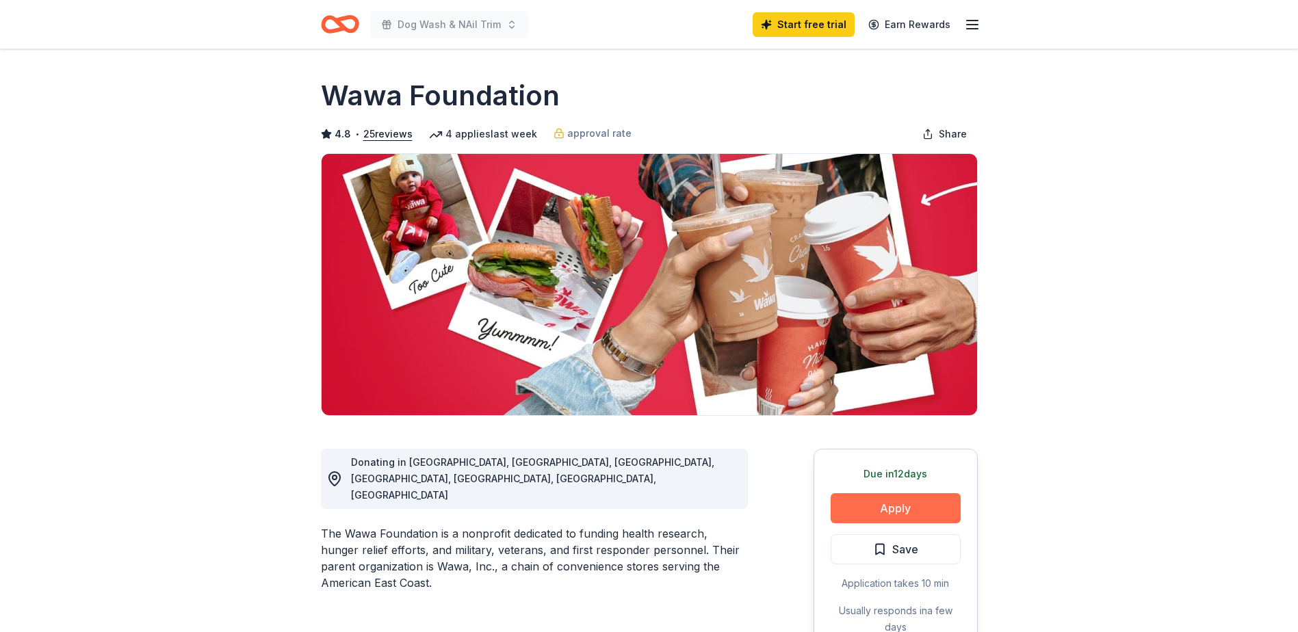
click at [921, 509] on button "Apply" at bounding box center [896, 509] width 130 height 30
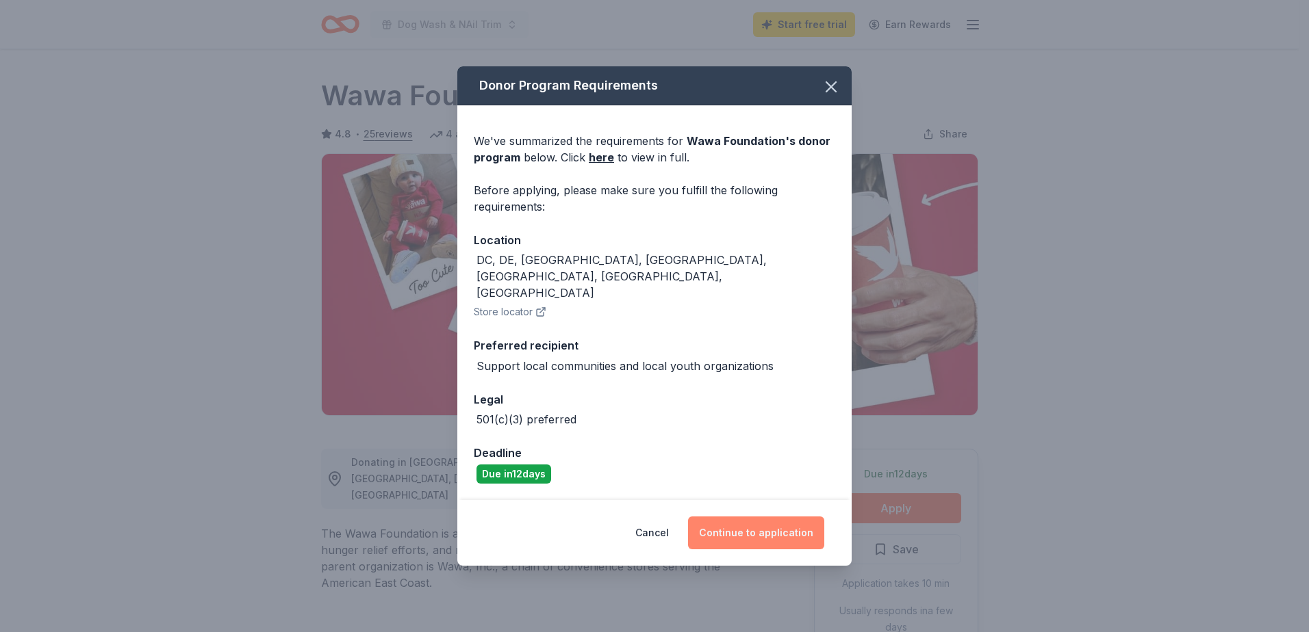
click at [762, 517] on button "Continue to application" at bounding box center [756, 533] width 136 height 33
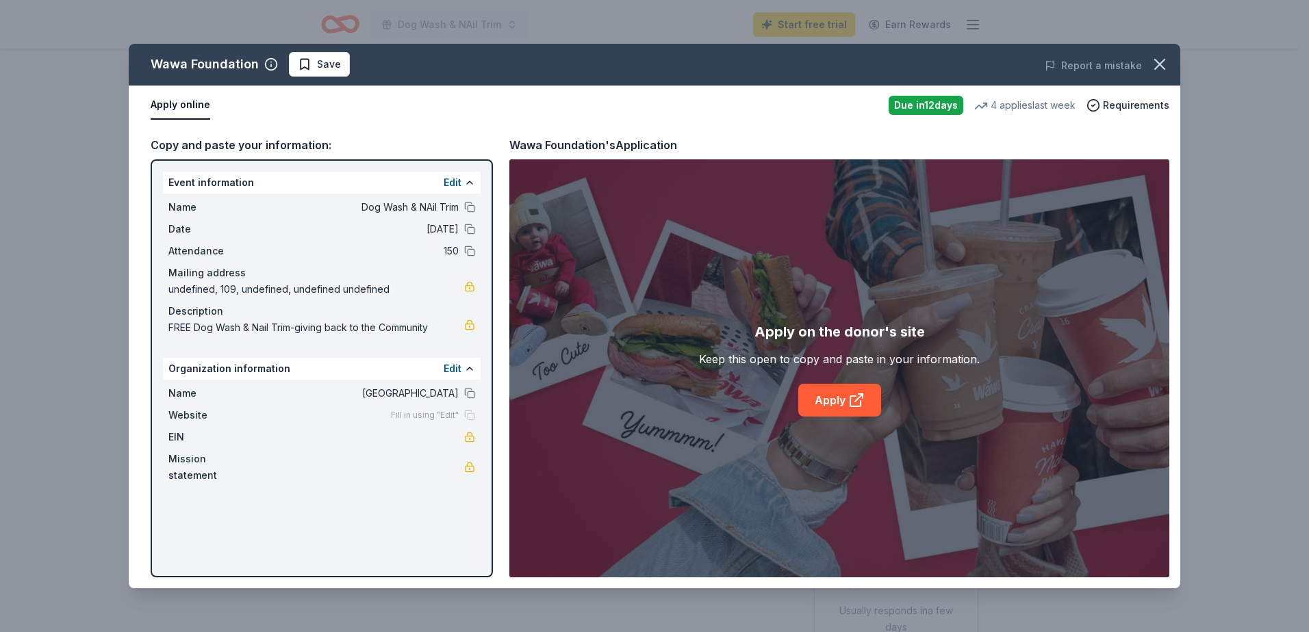
click at [180, 103] on button "Apply online" at bounding box center [181, 105] width 60 height 29
click at [851, 389] on link "Apply" at bounding box center [839, 400] width 83 height 33
click at [848, 408] on icon at bounding box center [856, 400] width 16 height 16
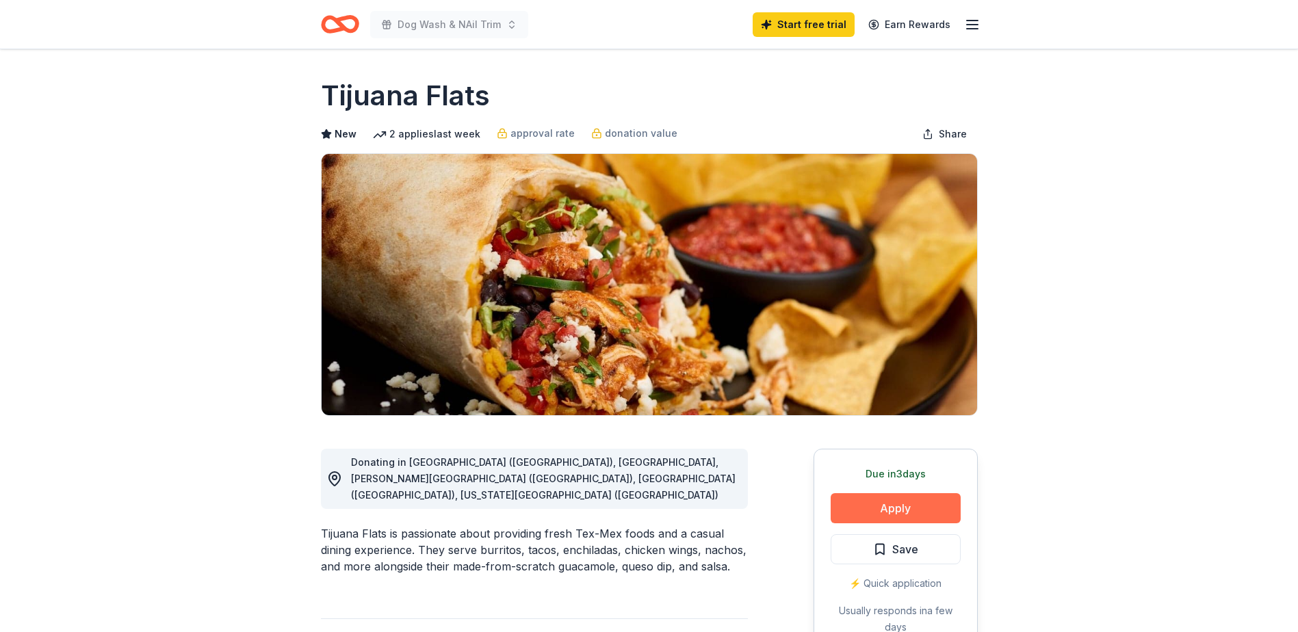
click at [943, 512] on button "Apply" at bounding box center [896, 509] width 130 height 30
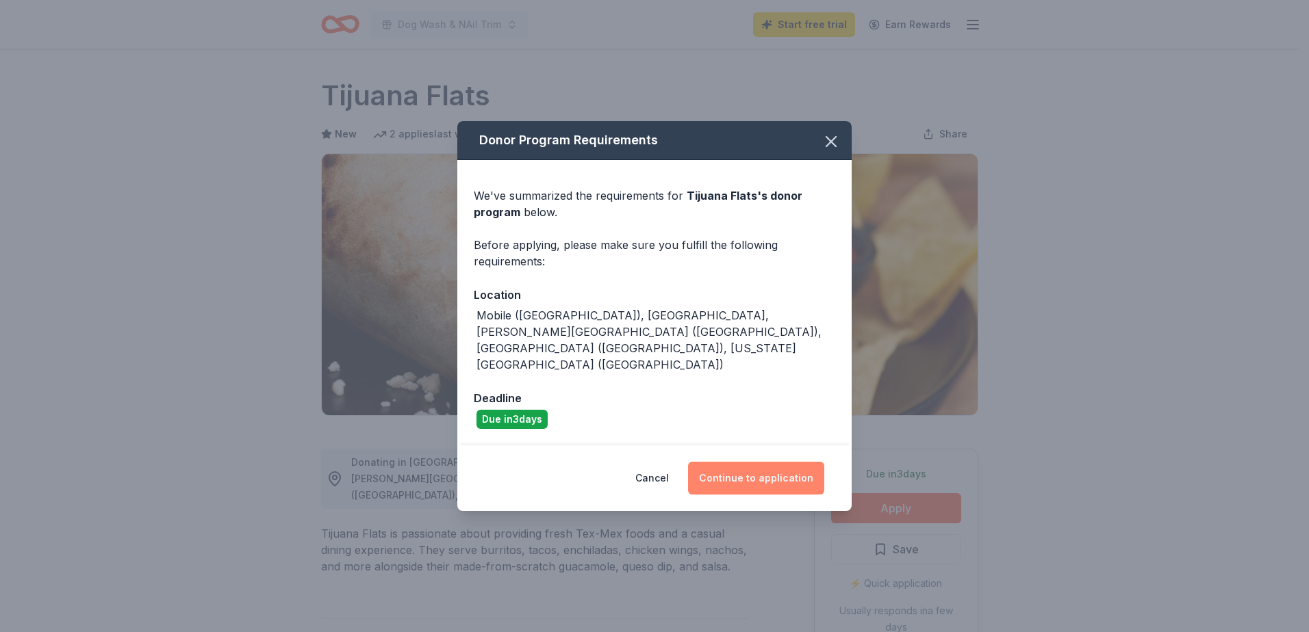
click at [780, 466] on button "Continue to application" at bounding box center [756, 478] width 136 height 33
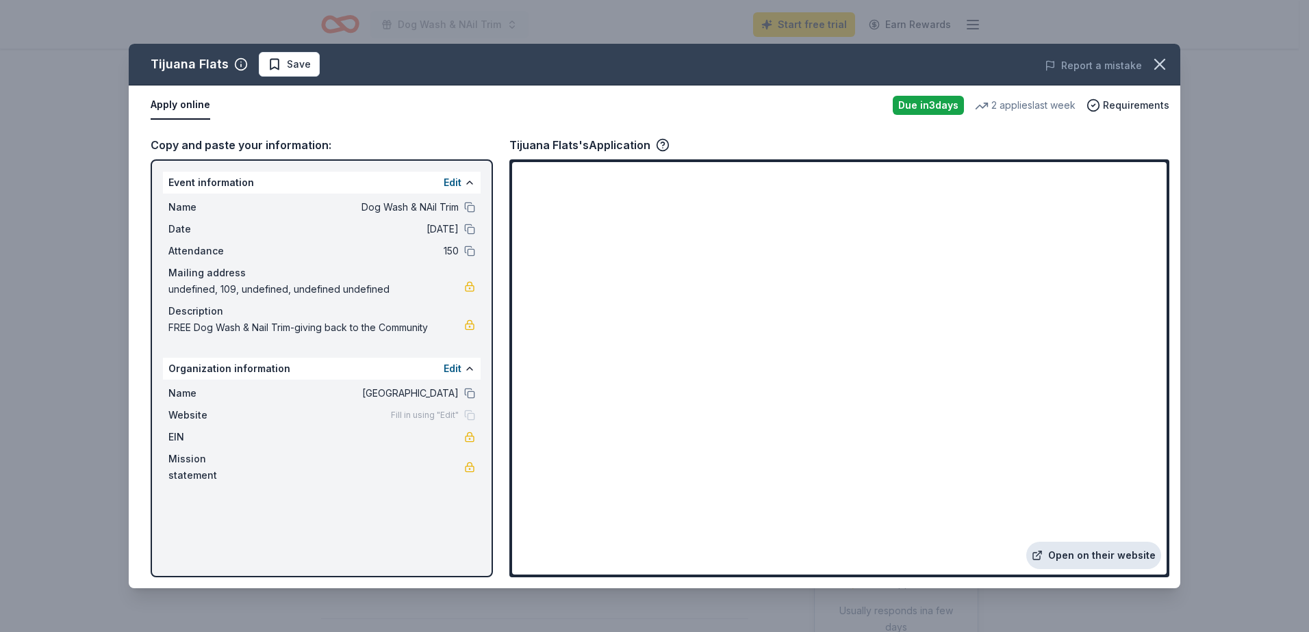
click at [1079, 558] on link "Open on their website" at bounding box center [1093, 555] width 135 height 27
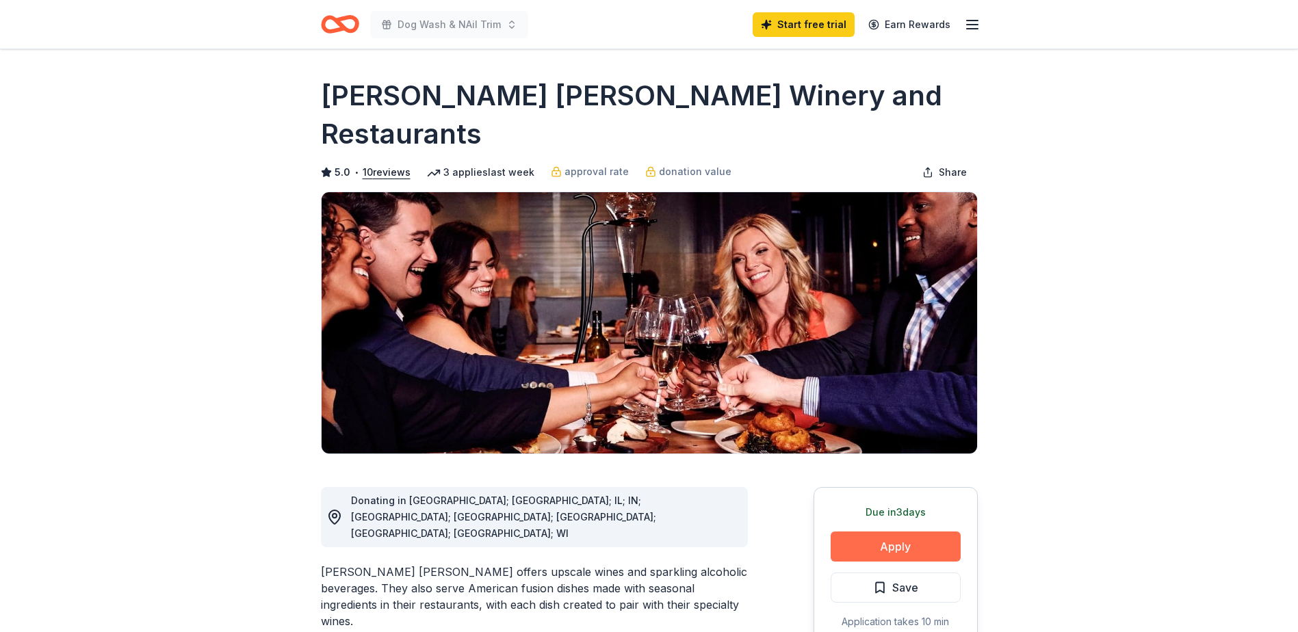
click at [899, 532] on button "Apply" at bounding box center [896, 547] width 130 height 30
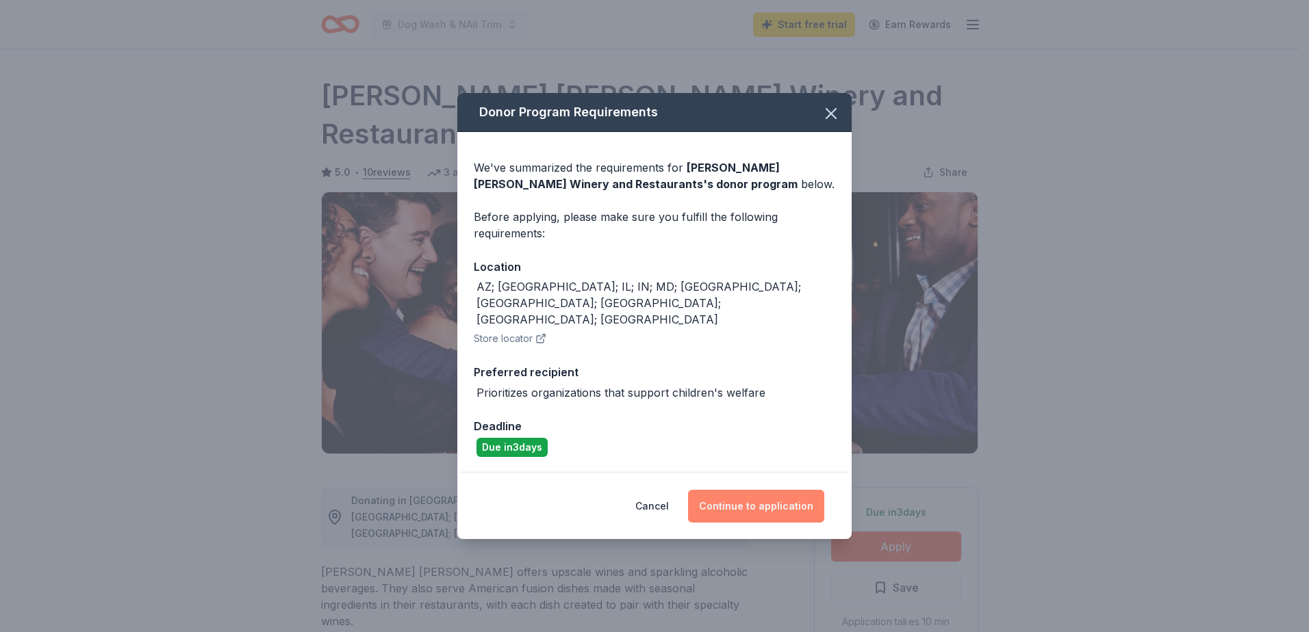
click at [757, 496] on button "Continue to application" at bounding box center [756, 506] width 136 height 33
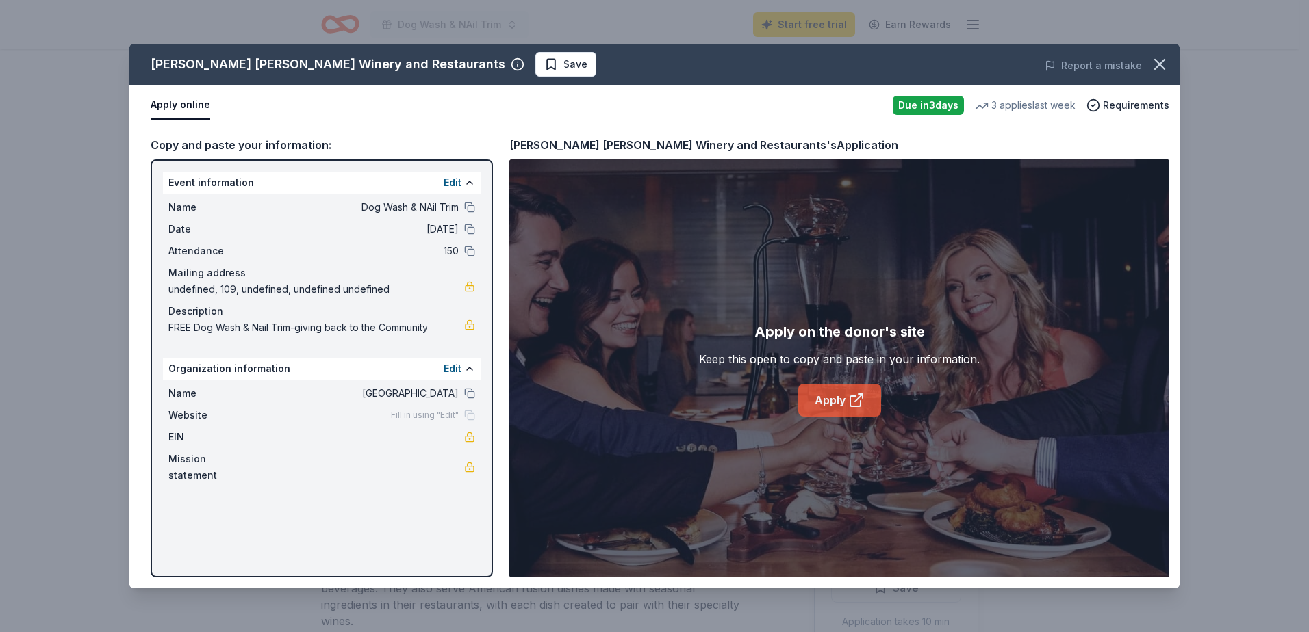
click at [836, 400] on link "Apply" at bounding box center [839, 400] width 83 height 33
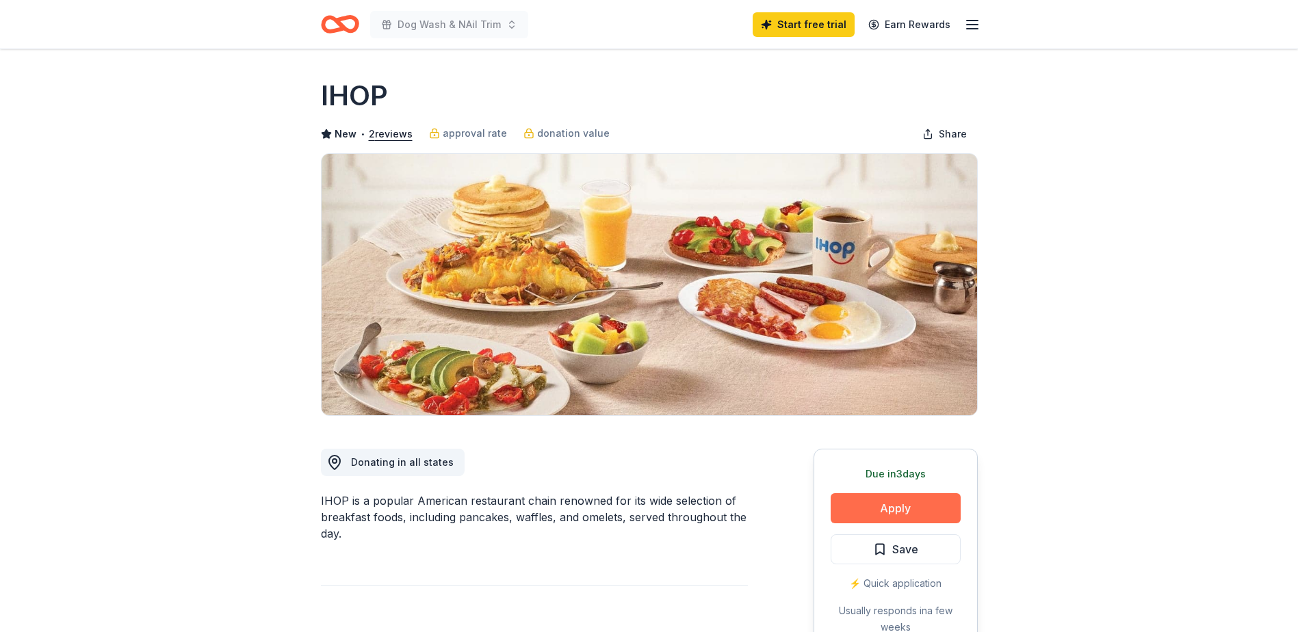
click at [908, 512] on button "Apply" at bounding box center [896, 509] width 130 height 30
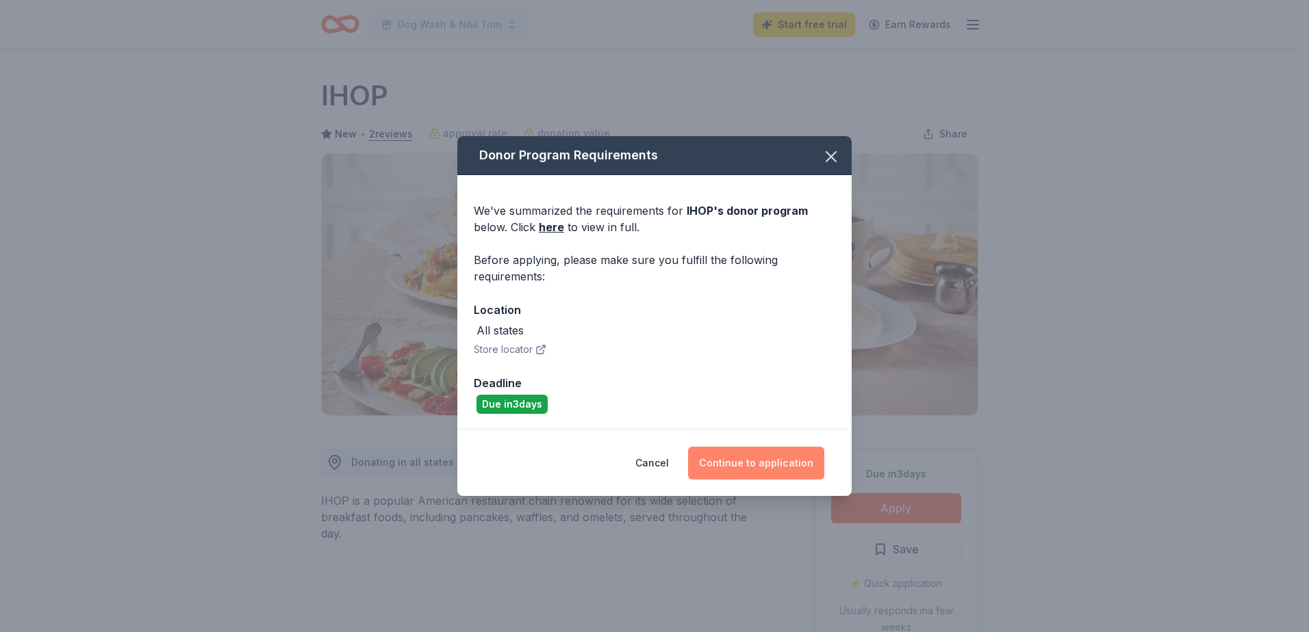
click at [752, 463] on button "Continue to application" at bounding box center [756, 463] width 136 height 33
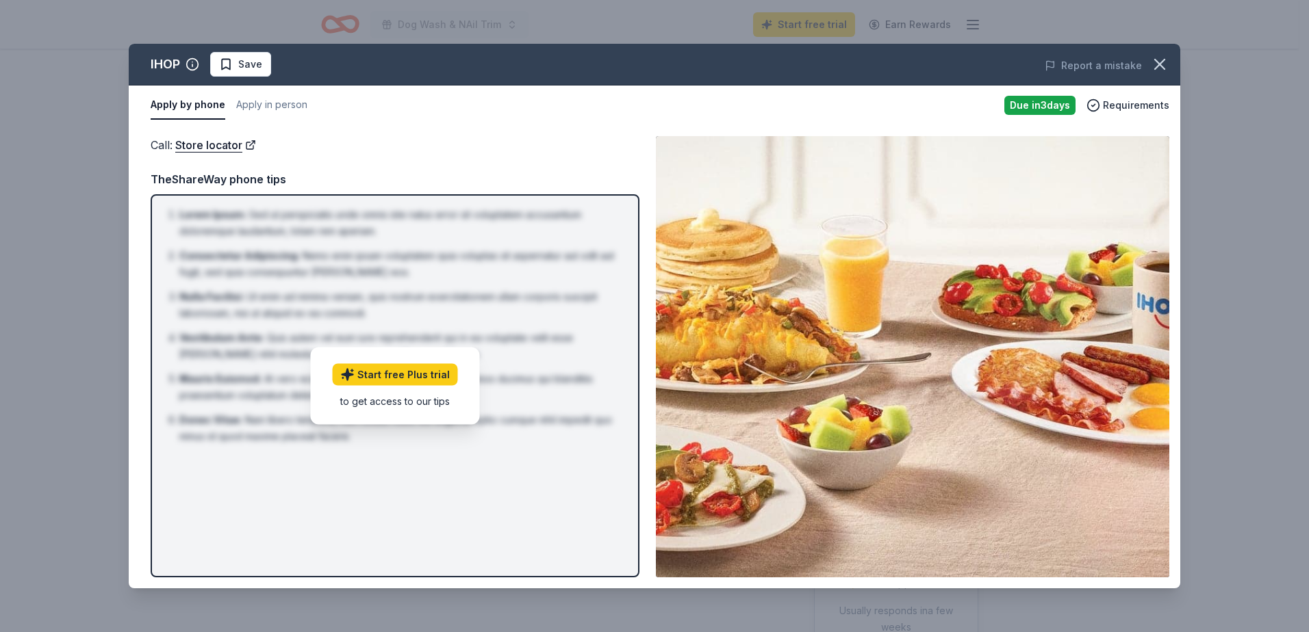
click at [563, 134] on div "Call : Store locator Call : Store locator TheShareWay phone tips Lorem Ipsum : …" at bounding box center [654, 356] width 1051 height 463
click at [1113, 104] on span "Requirements" at bounding box center [1136, 105] width 66 height 16
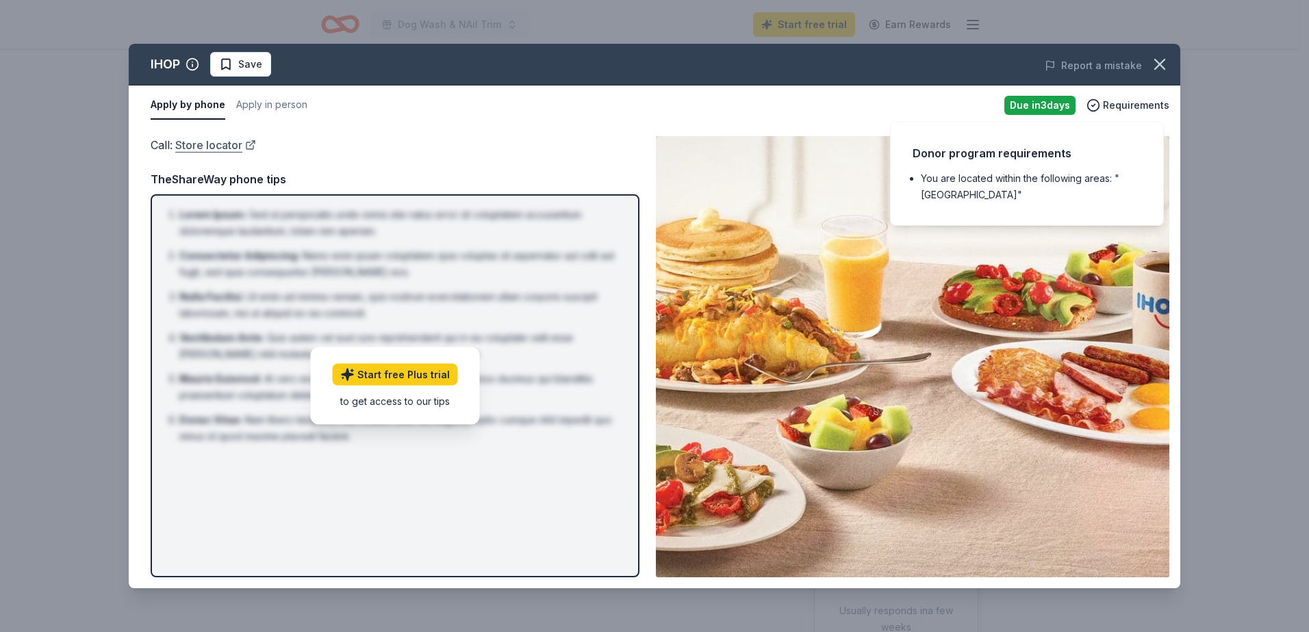
click at [212, 147] on link "Store locator" at bounding box center [215, 145] width 81 height 18
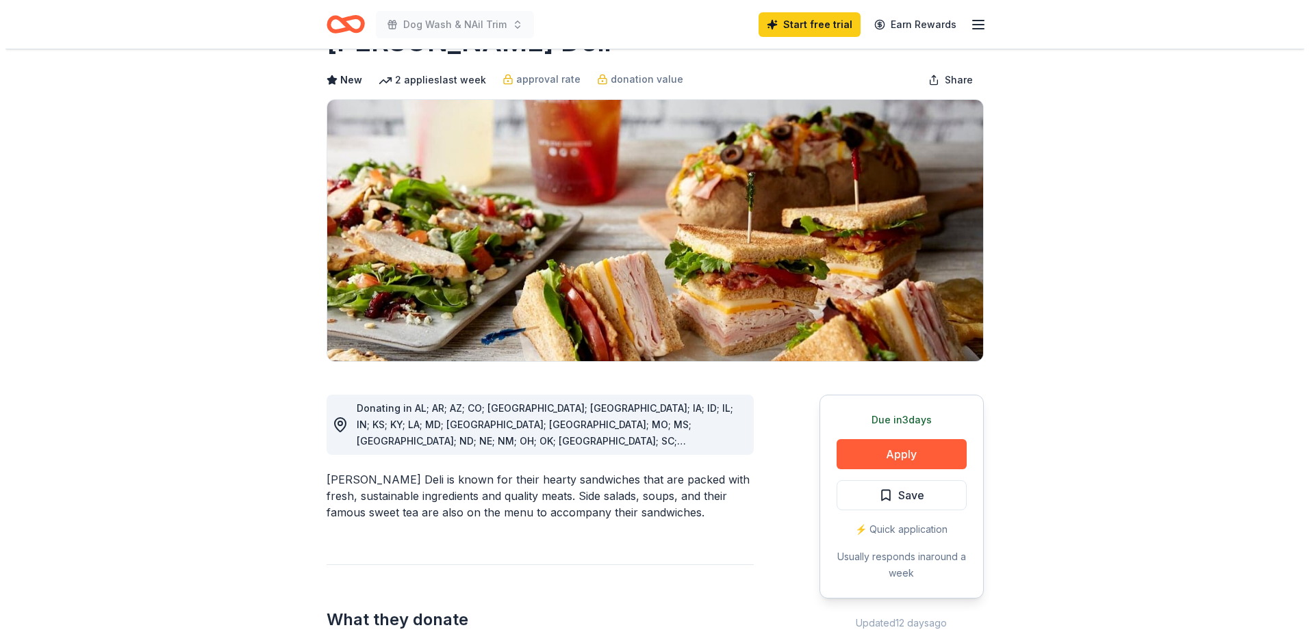
scroll to position [137, 0]
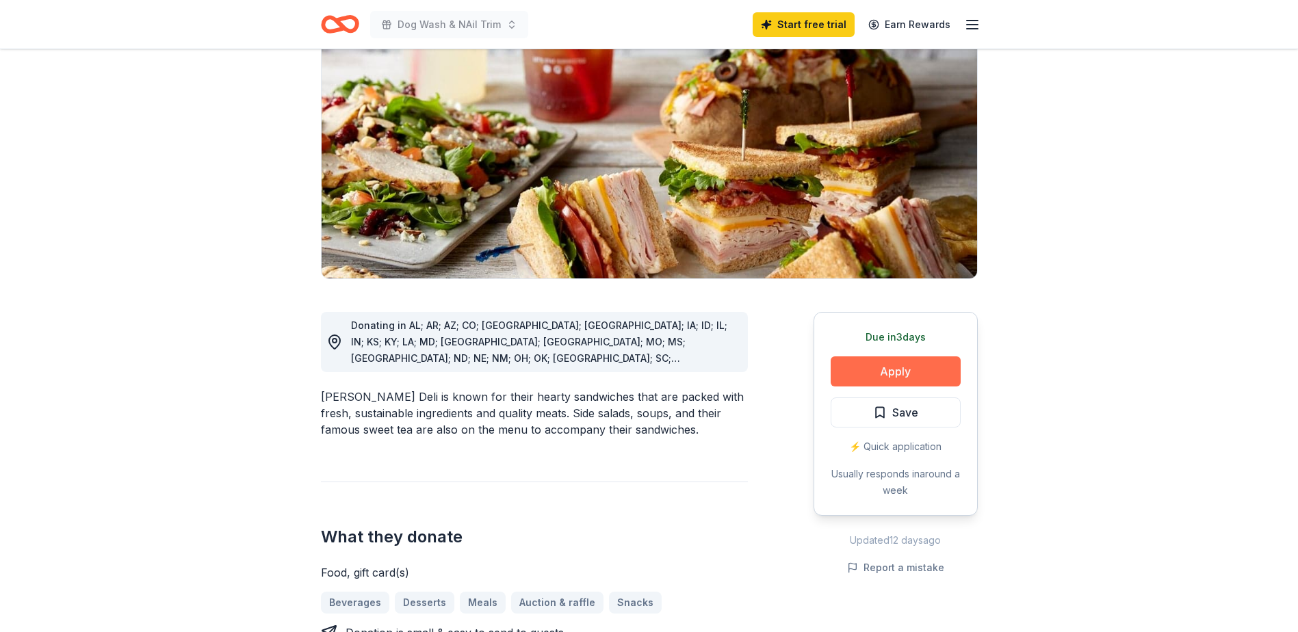
click at [902, 374] on button "Apply" at bounding box center [896, 372] width 130 height 30
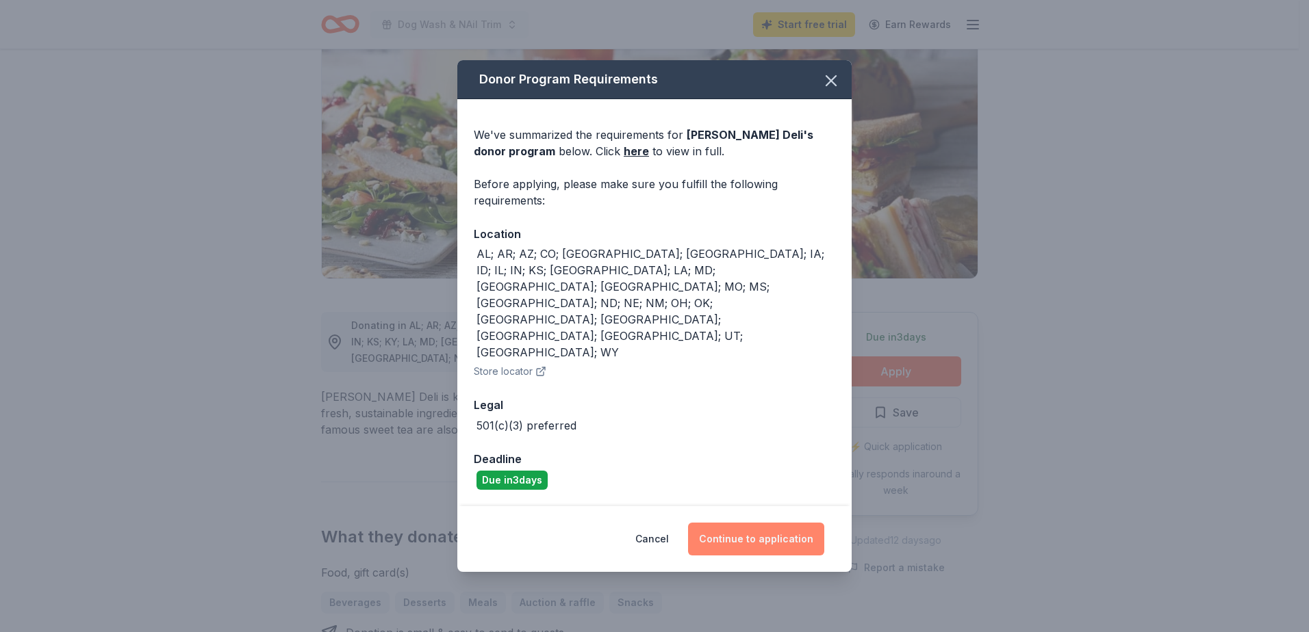
click at [765, 523] on button "Continue to application" at bounding box center [756, 539] width 136 height 33
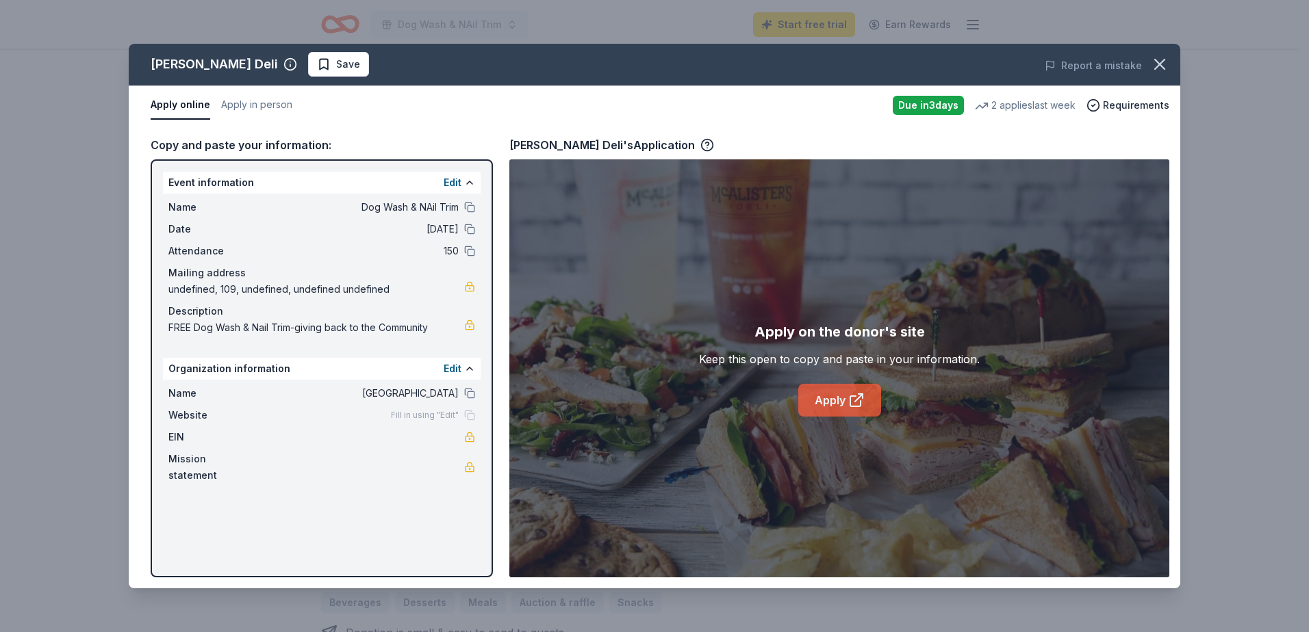
click at [838, 398] on link "Apply" at bounding box center [839, 400] width 83 height 33
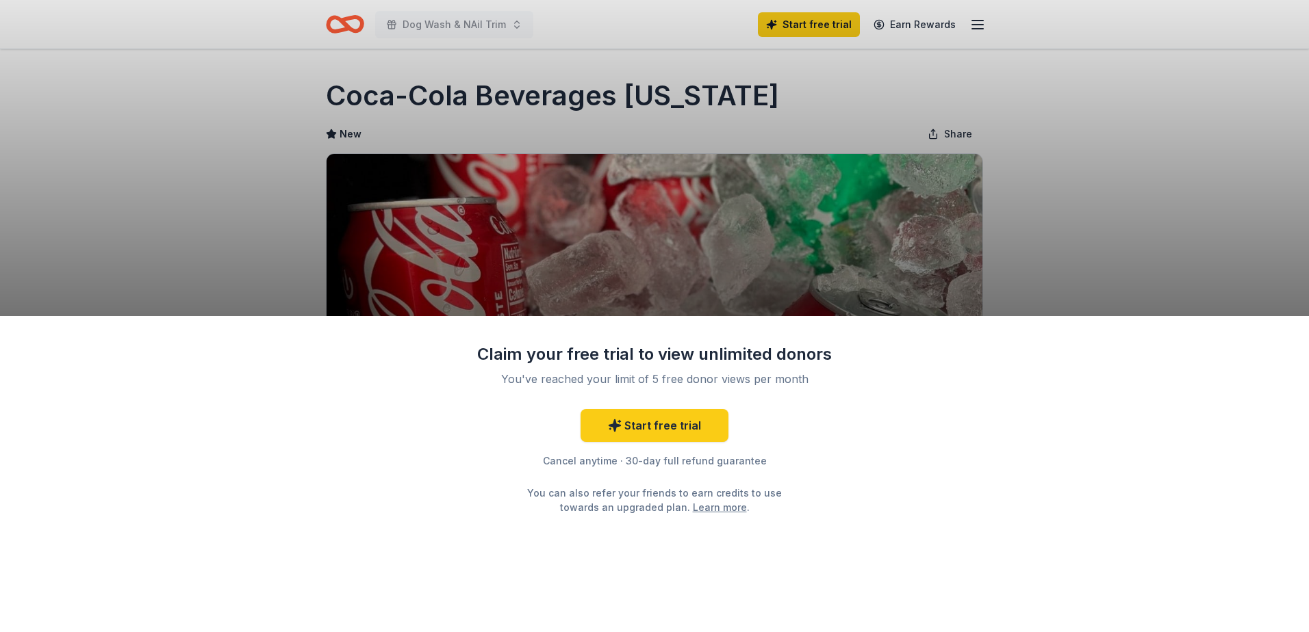
click at [1089, 214] on div "Claim your free trial to view unlimited donors You've reached your limit of 5 f…" at bounding box center [654, 316] width 1309 height 632
